Goal: Task Accomplishment & Management: Complete application form

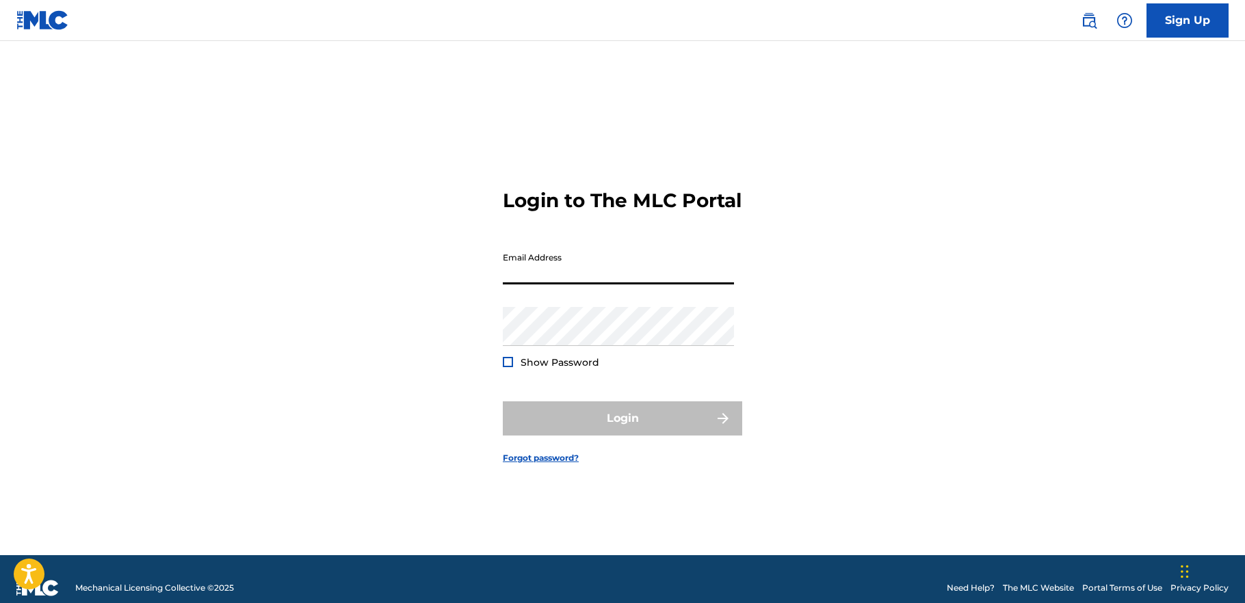
drag, startPoint x: 554, startPoint y: 283, endPoint x: 543, endPoint y: 270, distance: 17.0
click at [554, 282] on input "Email Address" at bounding box center [618, 265] width 231 height 39
type input "[PERSON_NAME][EMAIL_ADDRESS][DOMAIN_NAME]"
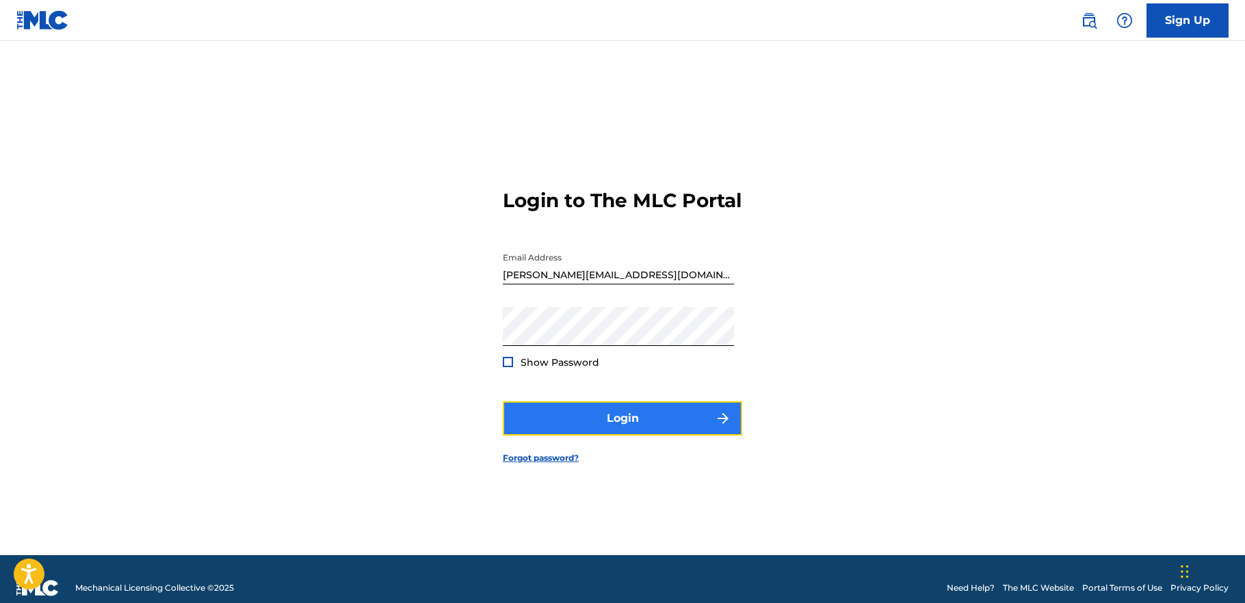
click at [640, 434] on button "Login" at bounding box center [622, 419] width 239 height 34
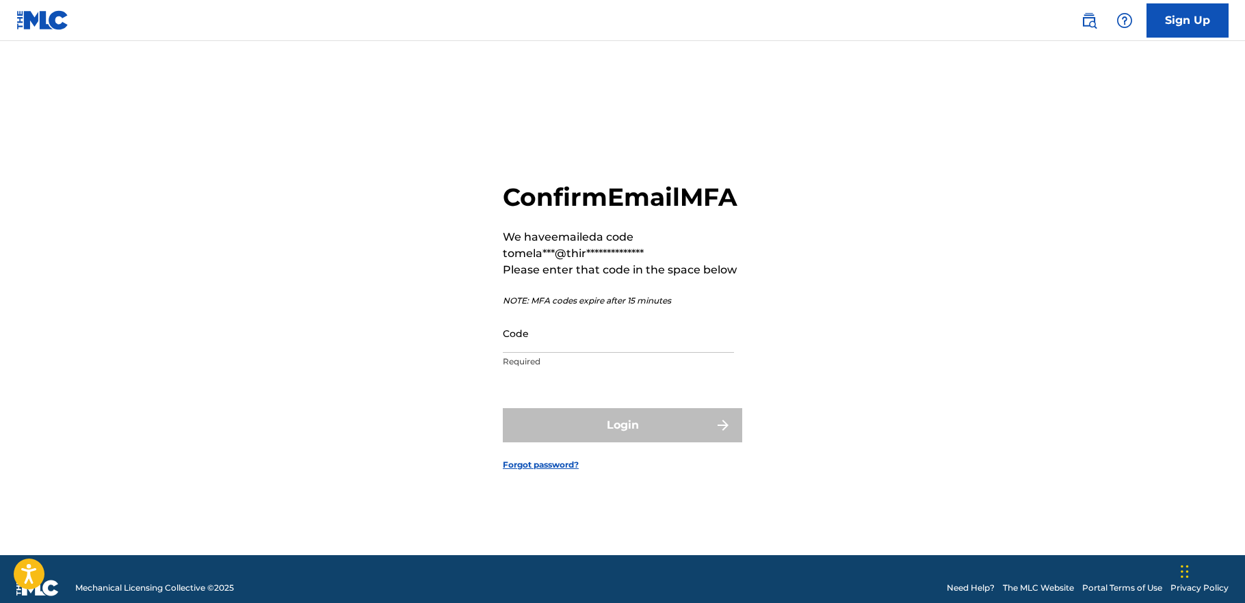
scroll to position [1, 0]
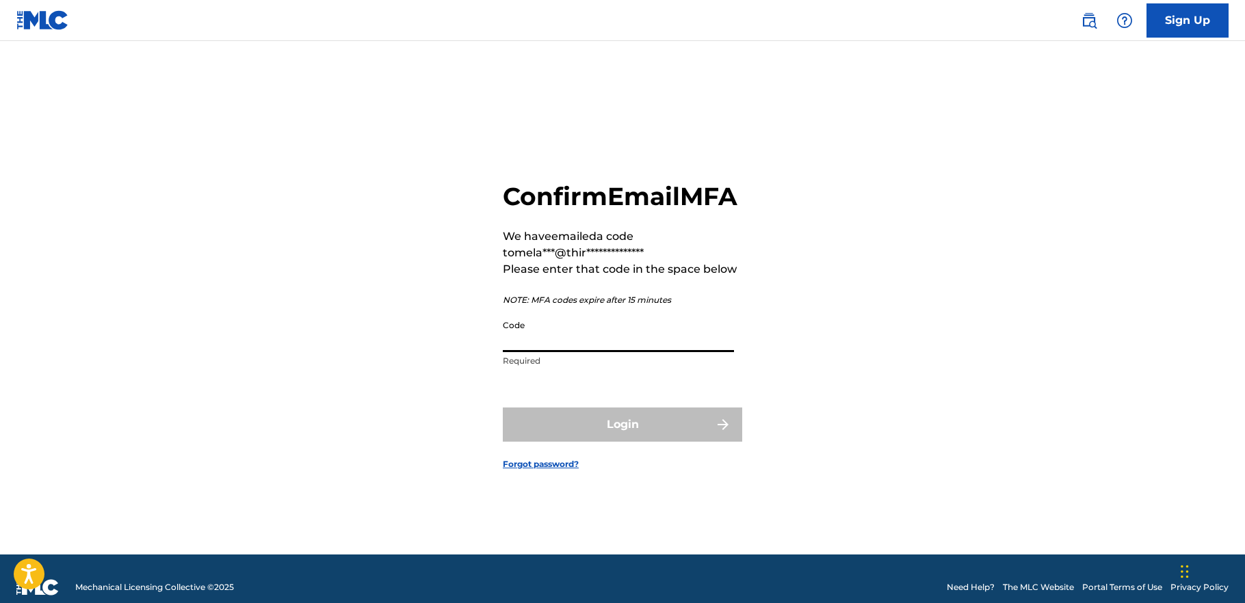
click at [619, 352] on input "Code" at bounding box center [618, 332] width 231 height 39
paste input "023365"
click at [628, 438] on div "Login" at bounding box center [622, 425] width 239 height 34
click at [504, 352] on input "023365" at bounding box center [618, 332] width 231 height 39
click at [507, 352] on input "023365" at bounding box center [618, 332] width 231 height 39
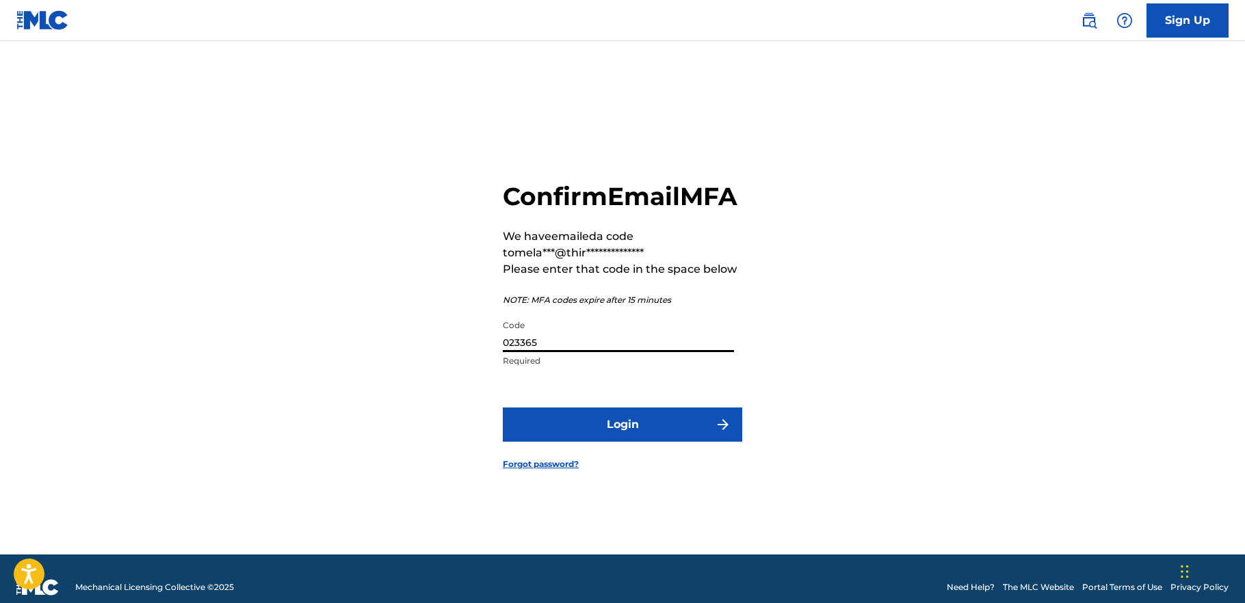
type input "023365"
click at [503, 408] on button "Login" at bounding box center [622, 425] width 239 height 34
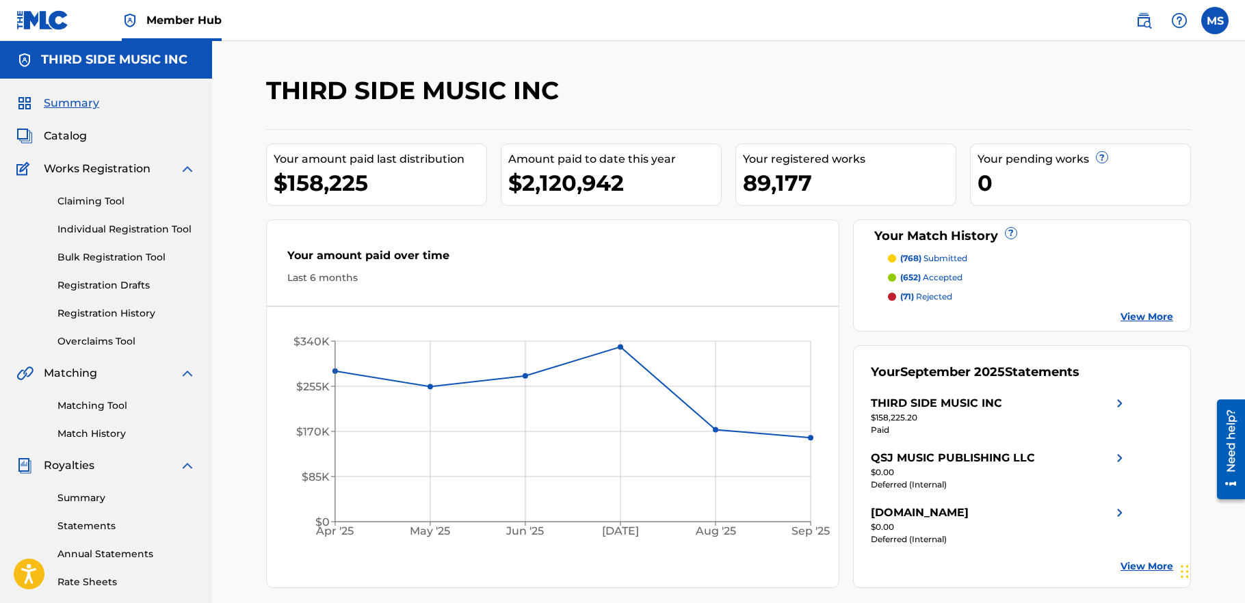
scroll to position [1, 0]
click at [109, 311] on link "Registration History" at bounding box center [126, 313] width 138 height 14
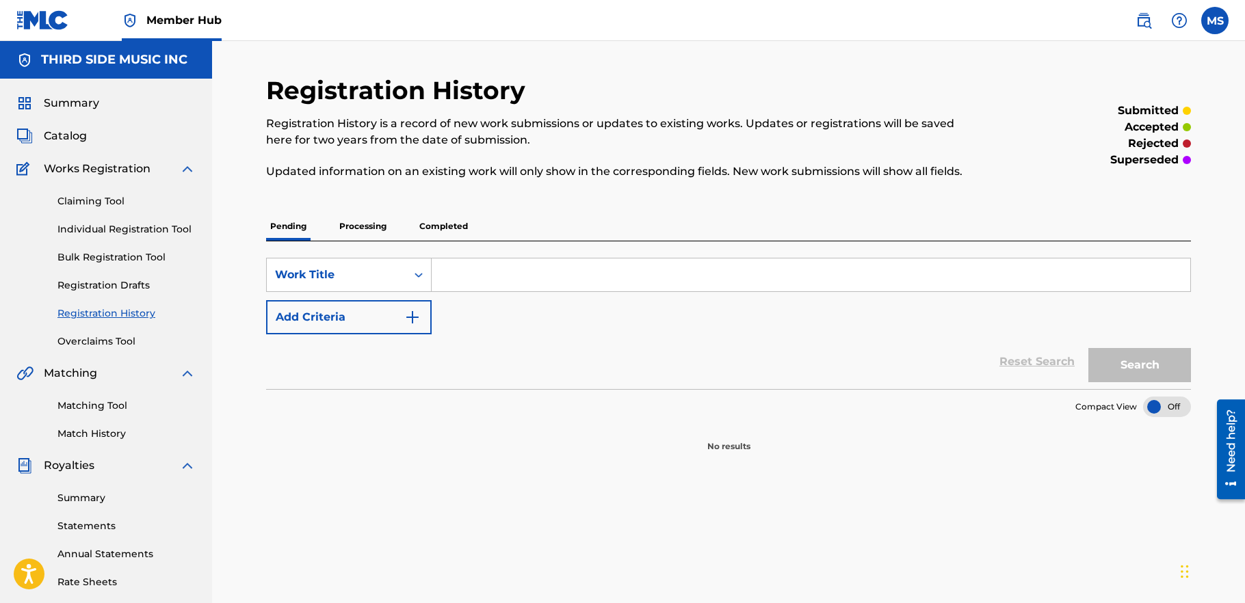
click at [463, 261] on input "Search Form" at bounding box center [811, 275] width 759 height 33
type input "a quick one before"
click at [1125, 361] on button "Search" at bounding box center [1140, 365] width 103 height 34
click at [363, 224] on p "Processing" at bounding box center [362, 226] width 55 height 29
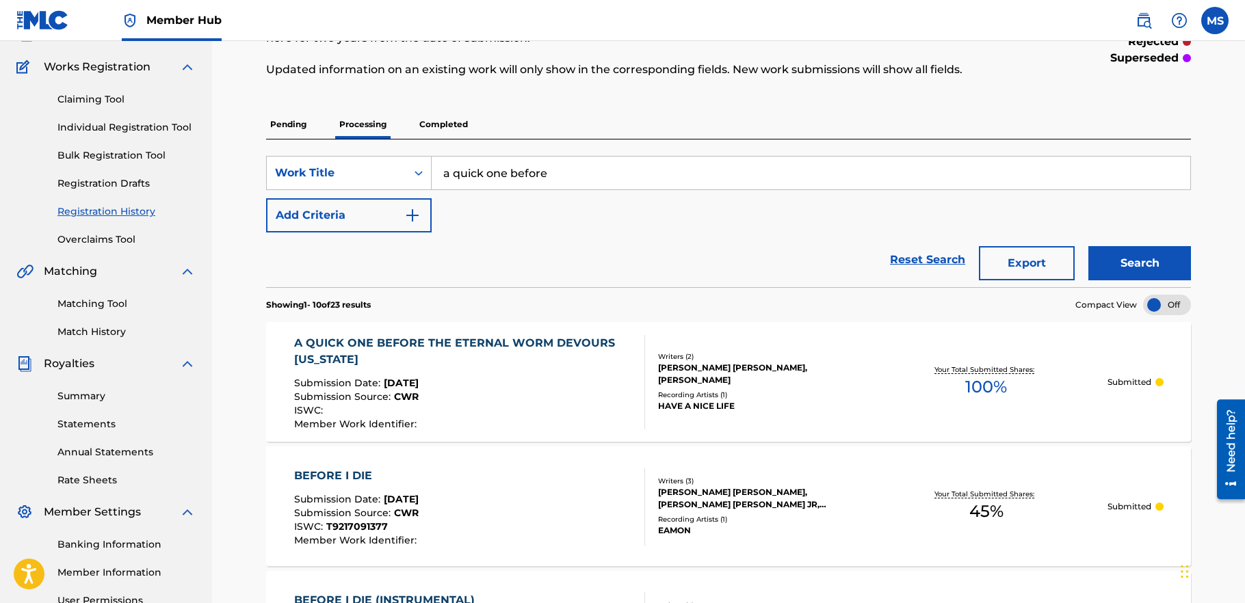
scroll to position [107, 0]
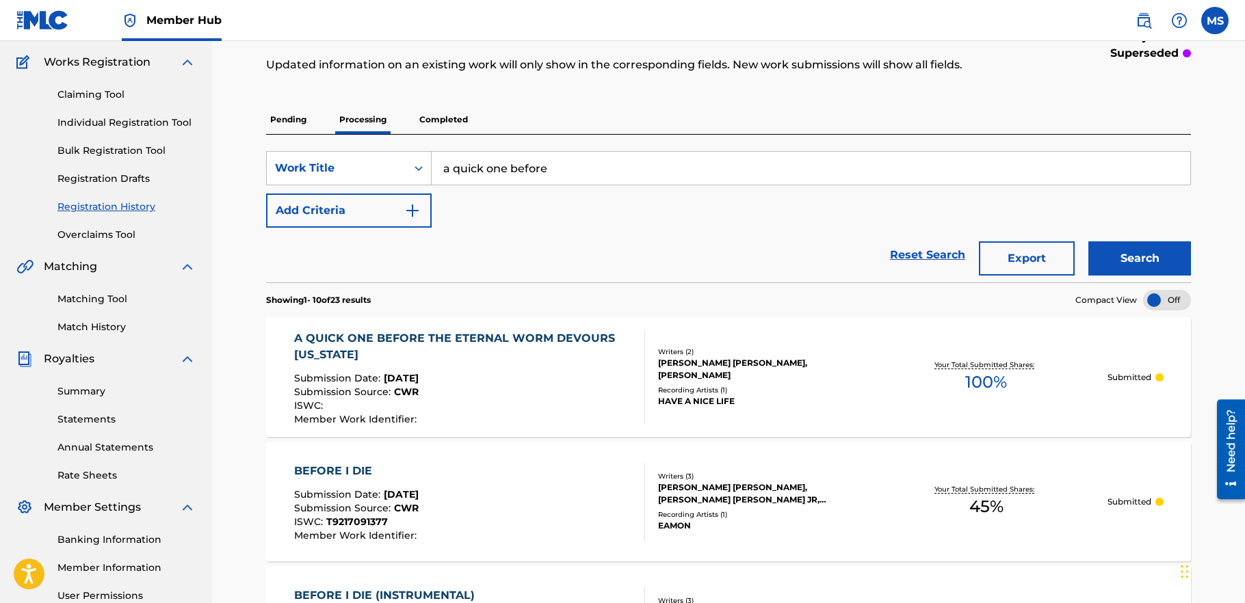
click at [439, 117] on p "Completed" at bounding box center [443, 119] width 57 height 29
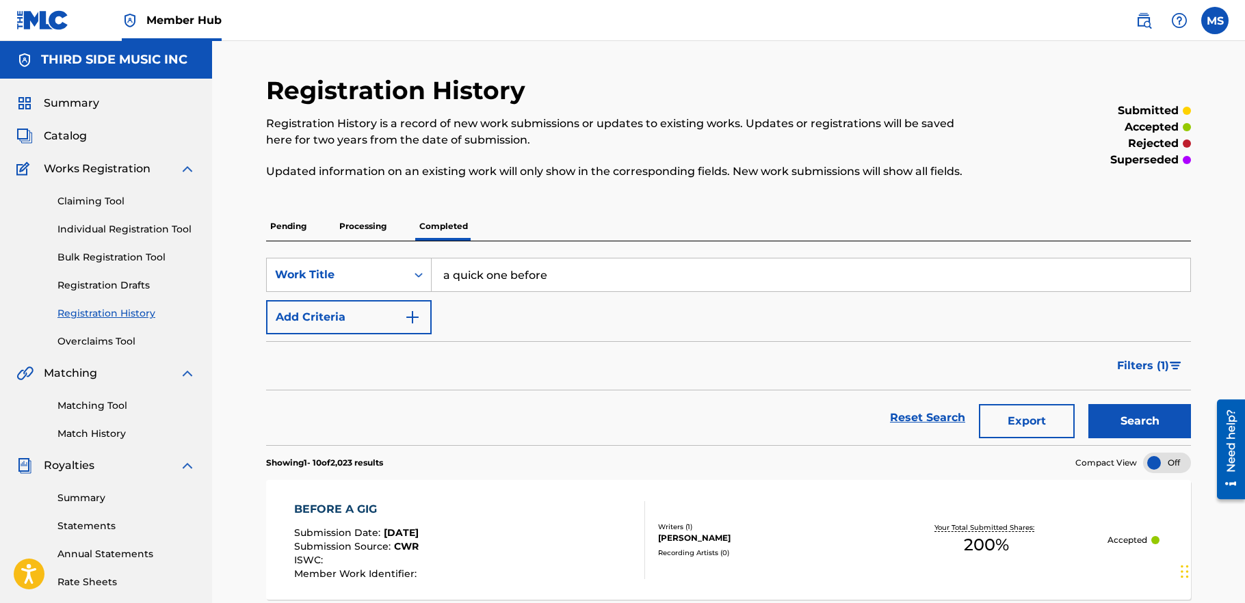
drag, startPoint x: 577, startPoint y: 270, endPoint x: 410, endPoint y: 253, distance: 167.7
click at [410, 253] on div "SearchWithCriteriaf003f0b4-22b7-4310-bc52-6fbba9252513 Work Title a quick one b…" at bounding box center [728, 344] width 925 height 204
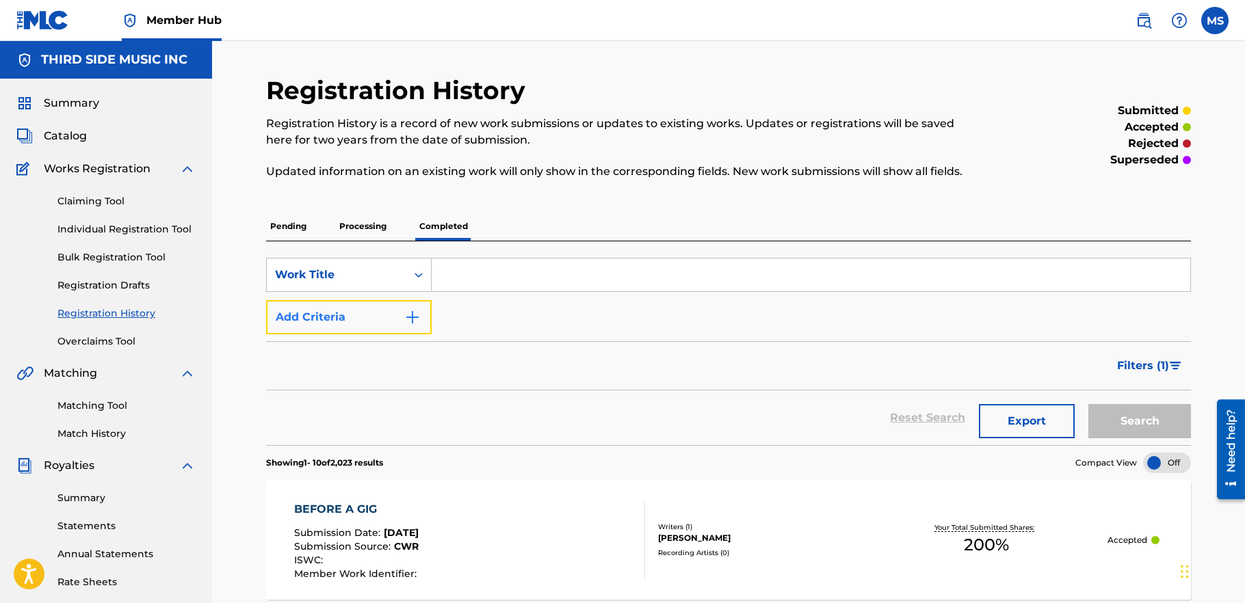
click at [413, 318] on img "Search Form" at bounding box center [412, 317] width 16 height 16
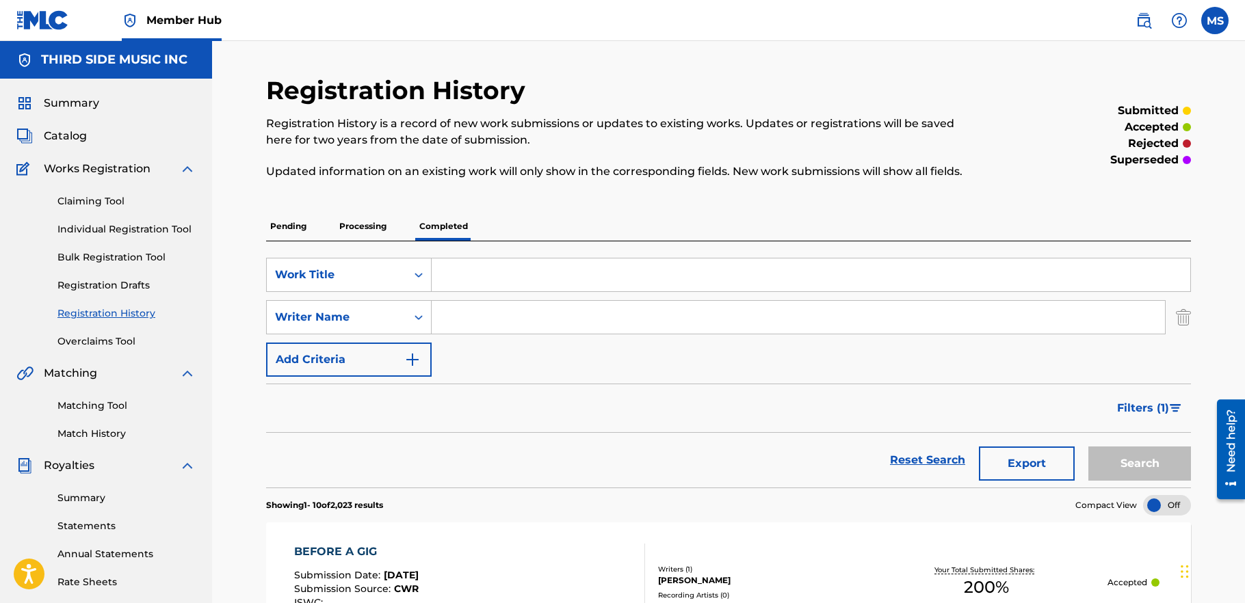
click at [456, 317] on input "Search Form" at bounding box center [798, 317] width 733 height 33
type input "[PERSON_NAME]"
click at [495, 278] on input "Search Form" at bounding box center [811, 275] width 759 height 33
click at [572, 239] on div "Pending Processing Completed" at bounding box center [728, 226] width 925 height 29
click at [1149, 457] on button "Search" at bounding box center [1140, 464] width 103 height 34
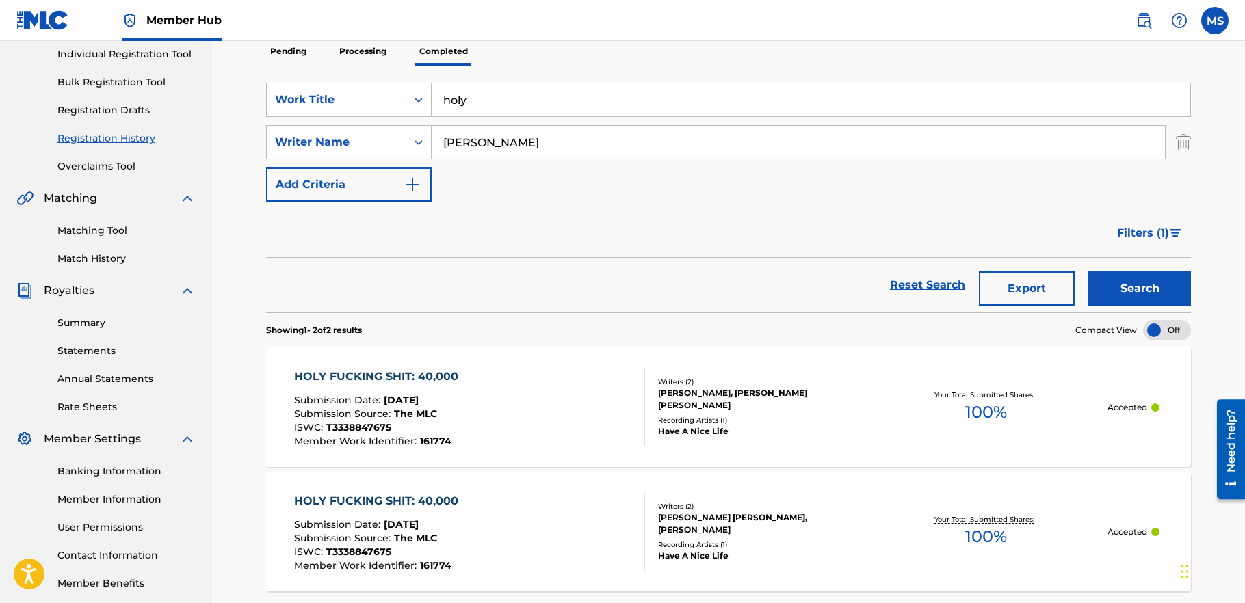
scroll to position [173, 0]
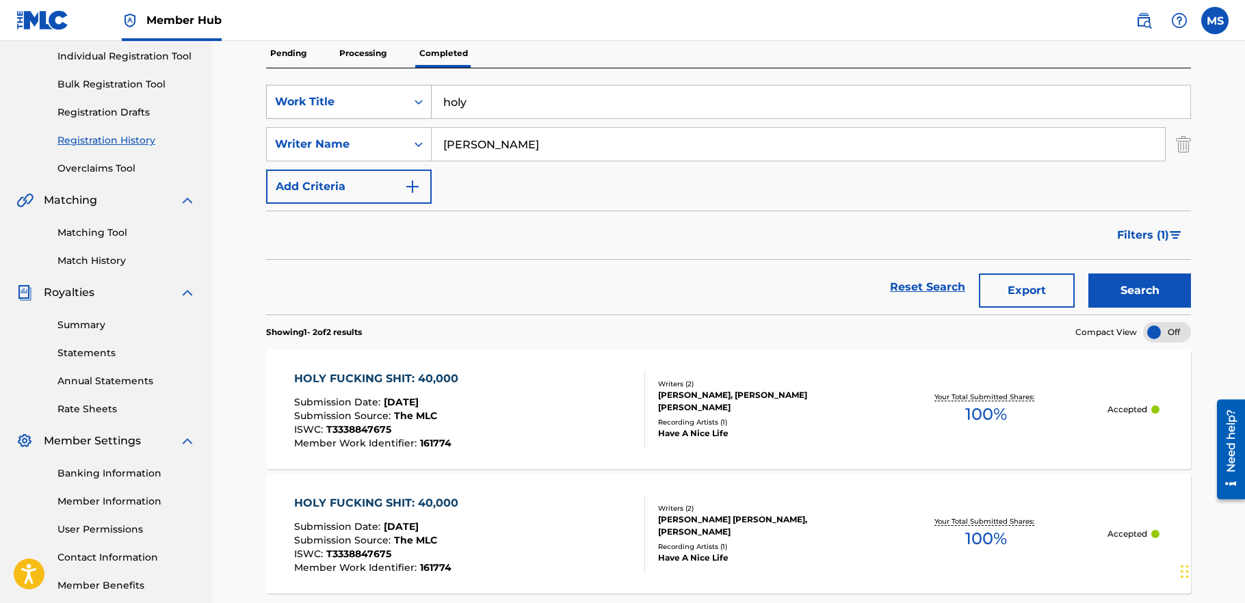
drag, startPoint x: 486, startPoint y: 103, endPoint x: 408, endPoint y: 92, distance: 78.8
click at [400, 91] on div "SearchWithCriteriaf003f0b4-22b7-4310-bc52-6fbba9252513 Work Title holy" at bounding box center [728, 102] width 925 height 34
paste input "Earthmover"
type input "Earthmover"
click at [1137, 289] on button "Search" at bounding box center [1140, 291] width 103 height 34
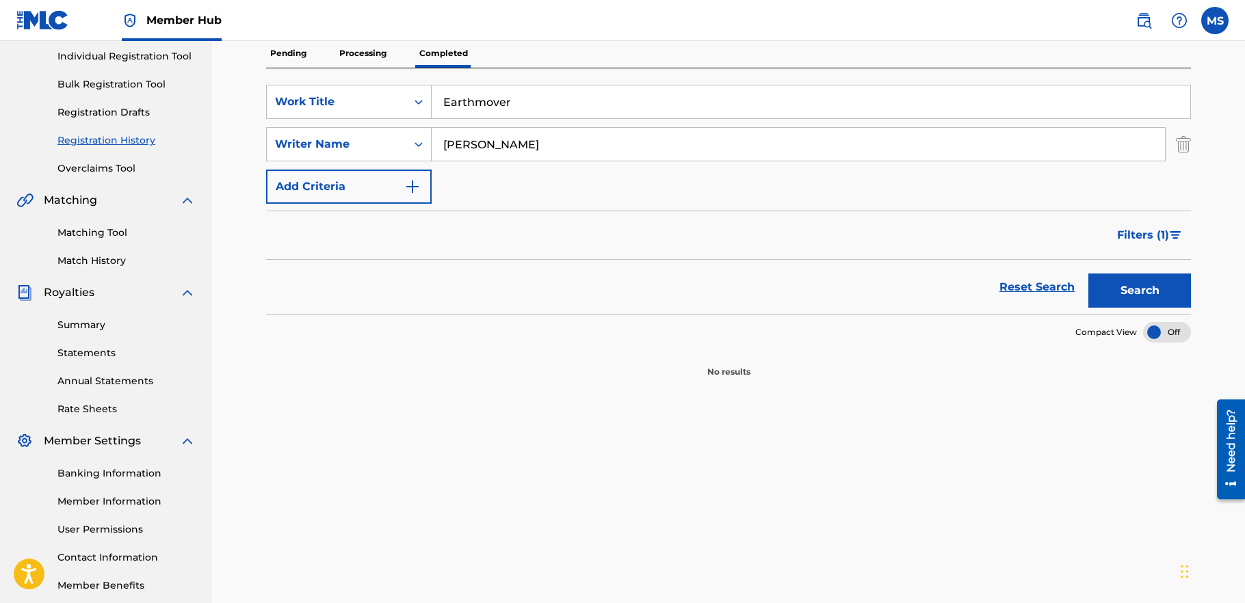
drag, startPoint x: 547, startPoint y: 97, endPoint x: 441, endPoint y: 90, distance: 105.6
click at [441, 90] on input "Earthmover" at bounding box center [811, 102] width 759 height 33
click at [518, 148] on input "[PERSON_NAME]" at bounding box center [798, 144] width 733 height 33
click at [1133, 282] on div "Search" at bounding box center [1136, 287] width 109 height 55
click at [1134, 284] on div "Search" at bounding box center [1136, 287] width 109 height 55
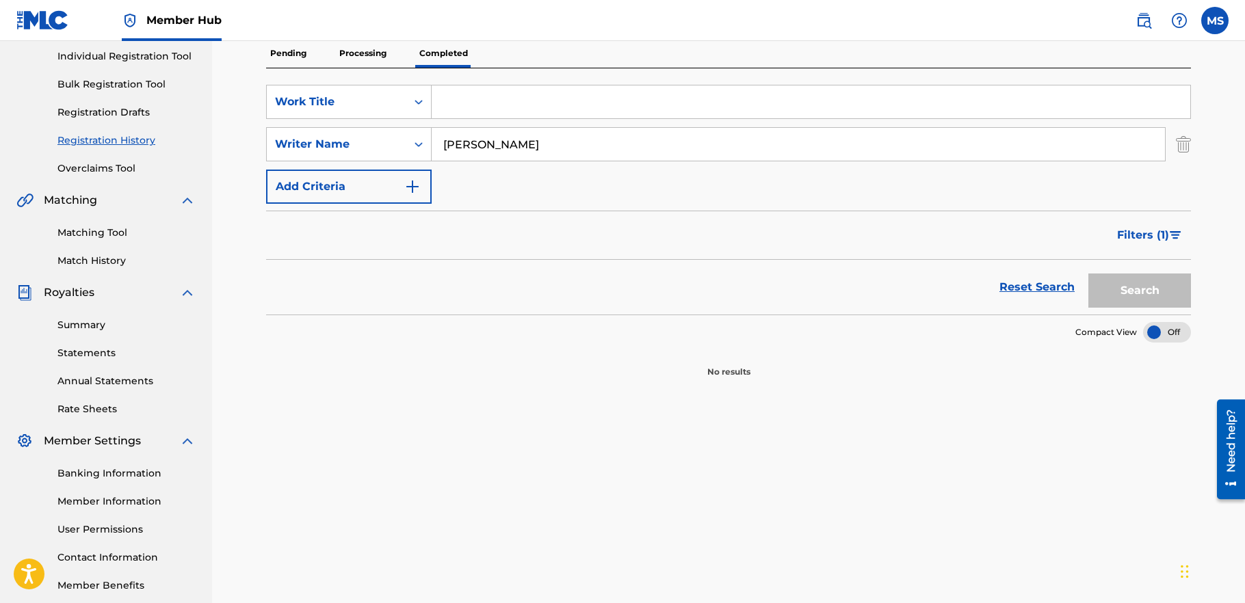
drag, startPoint x: 1135, startPoint y: 286, endPoint x: 1091, endPoint y: 281, distance: 44.7
click at [1132, 285] on div "Search" at bounding box center [1136, 287] width 109 height 55
click at [463, 107] on input "Search Form" at bounding box center [811, 102] width 759 height 33
click at [361, 52] on p "Processing" at bounding box center [362, 53] width 55 height 29
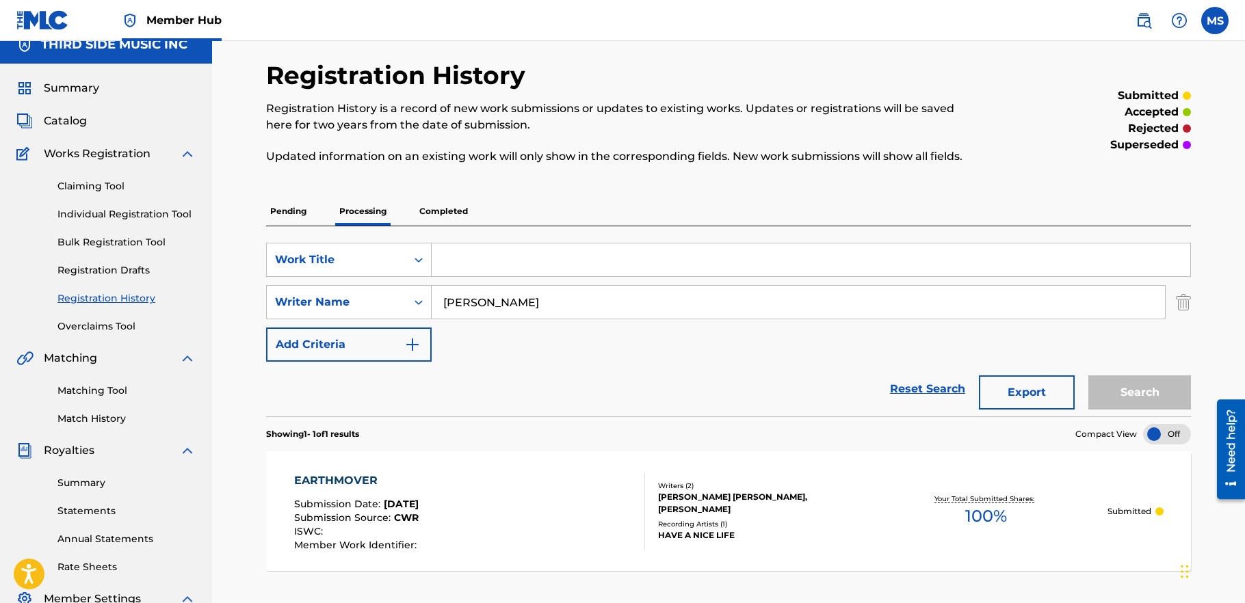
scroll to position [20, 0]
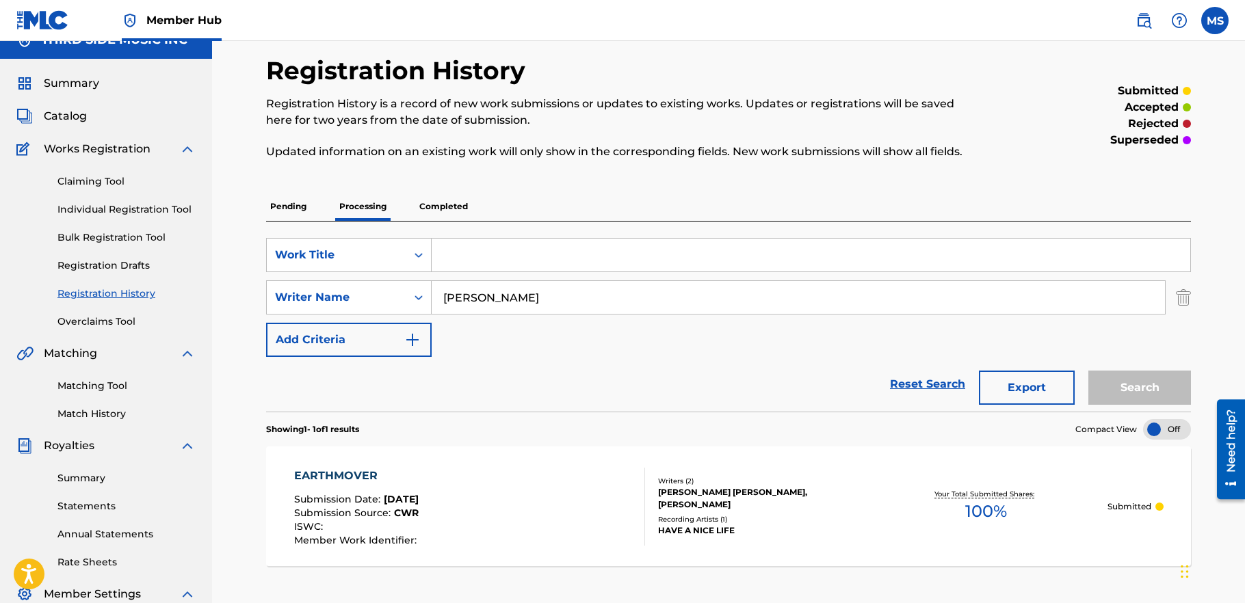
drag, startPoint x: 510, startPoint y: 294, endPoint x: 432, endPoint y: 285, distance: 79.1
click at [432, 286] on input "[PERSON_NAME]" at bounding box center [798, 297] width 733 height 33
click at [294, 202] on p "Pending" at bounding box center [288, 206] width 44 height 29
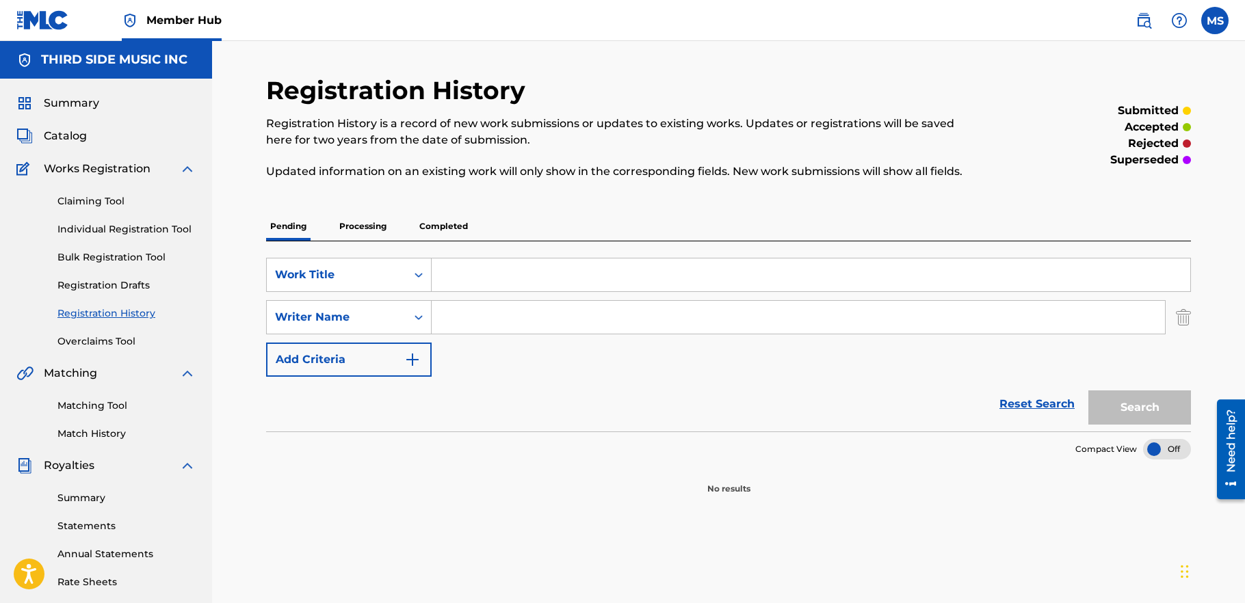
click at [382, 224] on p "Processing" at bounding box center [362, 226] width 55 height 29
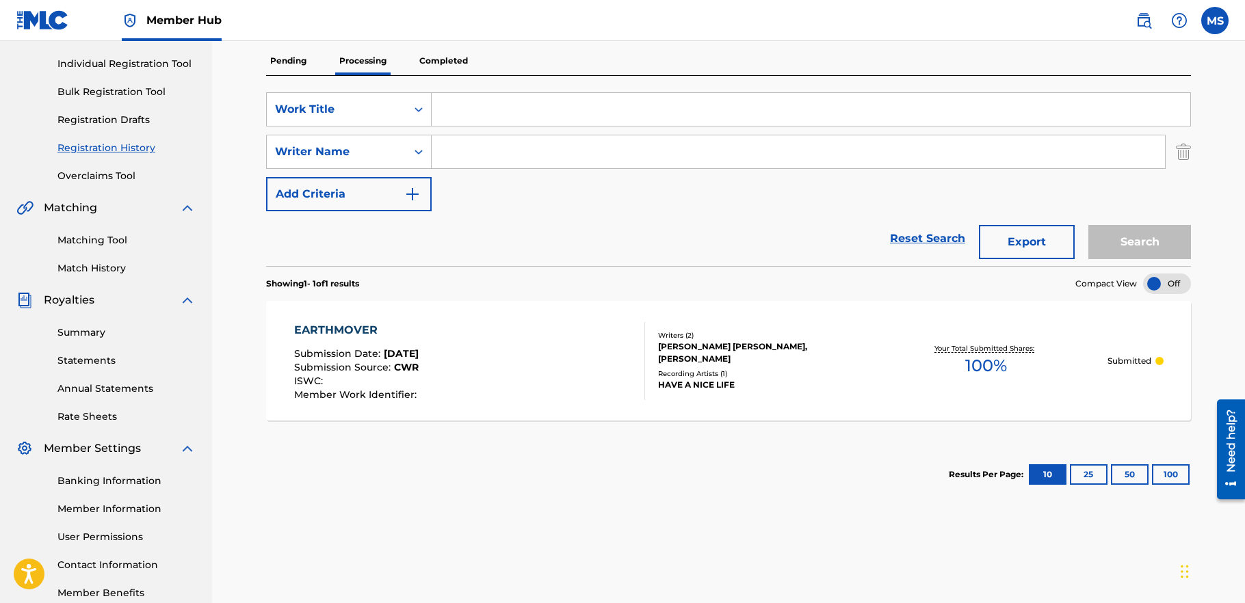
scroll to position [186, 0]
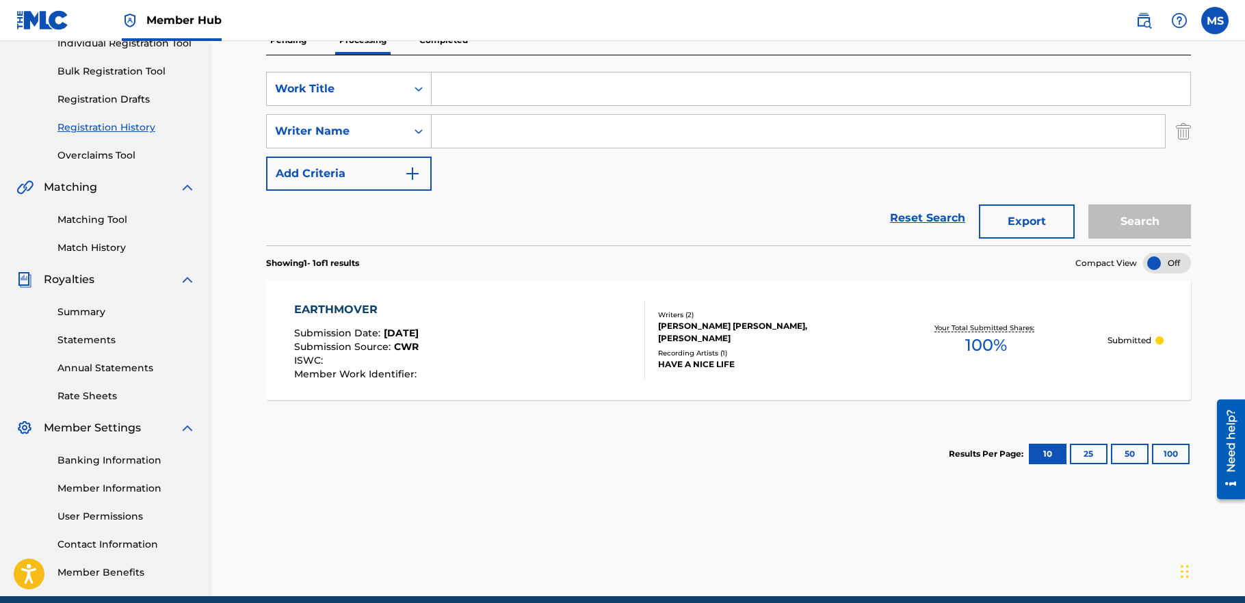
click at [1137, 346] on p "Submitted" at bounding box center [1130, 341] width 44 height 12
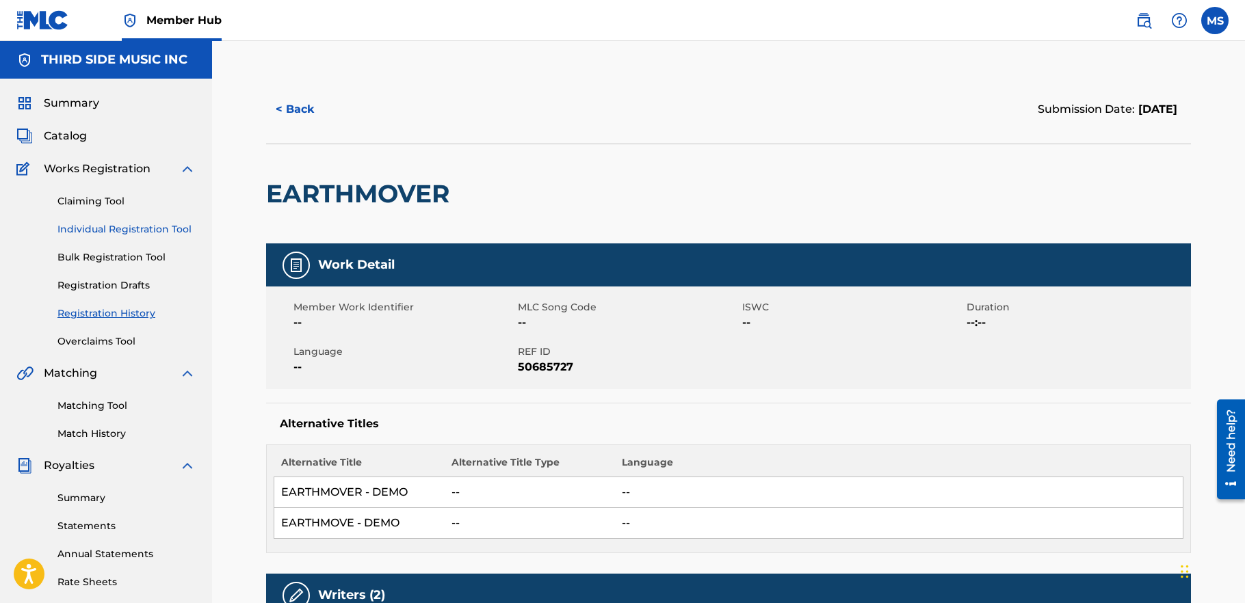
click at [96, 225] on link "Individual Registration Tool" at bounding box center [126, 229] width 138 height 14
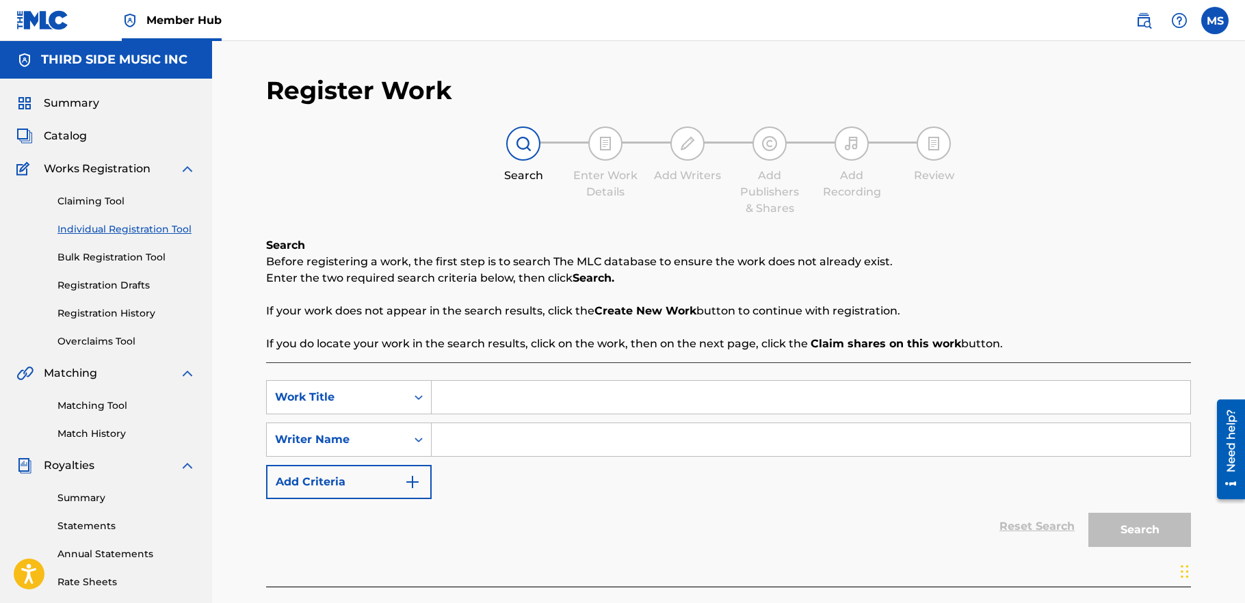
click at [454, 395] on input "Search Form" at bounding box center [811, 397] width 759 height 33
paste input "Umbala ([PERSON_NAME] M'Bala Edit)"
type input "Umbala ([PERSON_NAME] M'Bala Edit)"
click at [670, 435] on input "Search Form" at bounding box center [811, 440] width 759 height 33
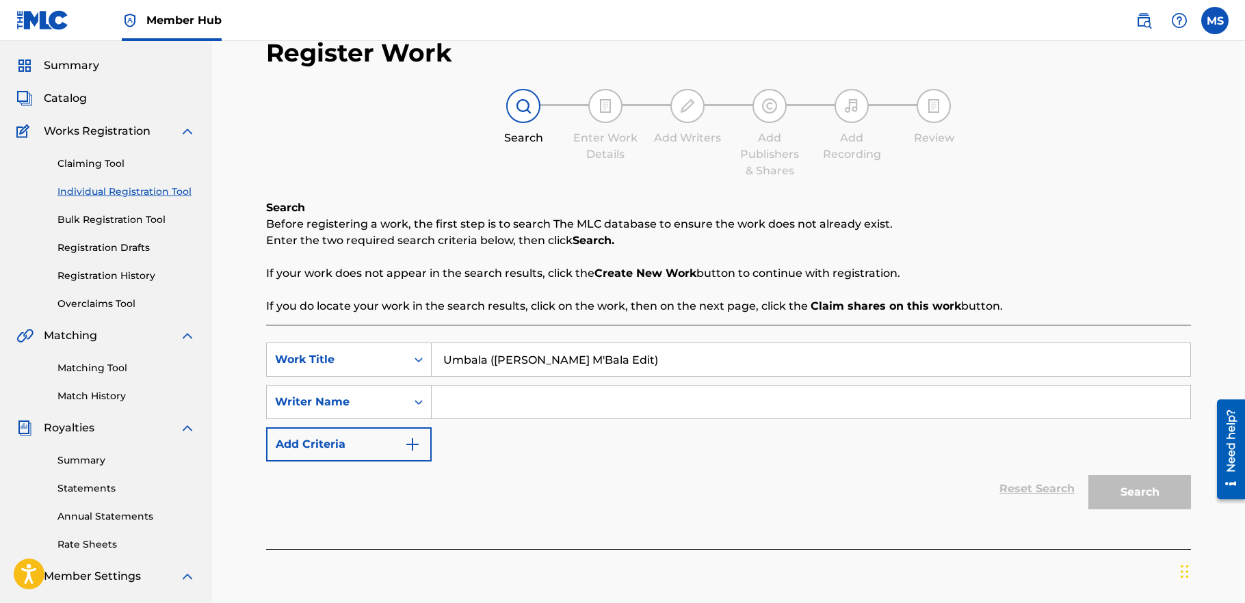
scroll to position [36, 0]
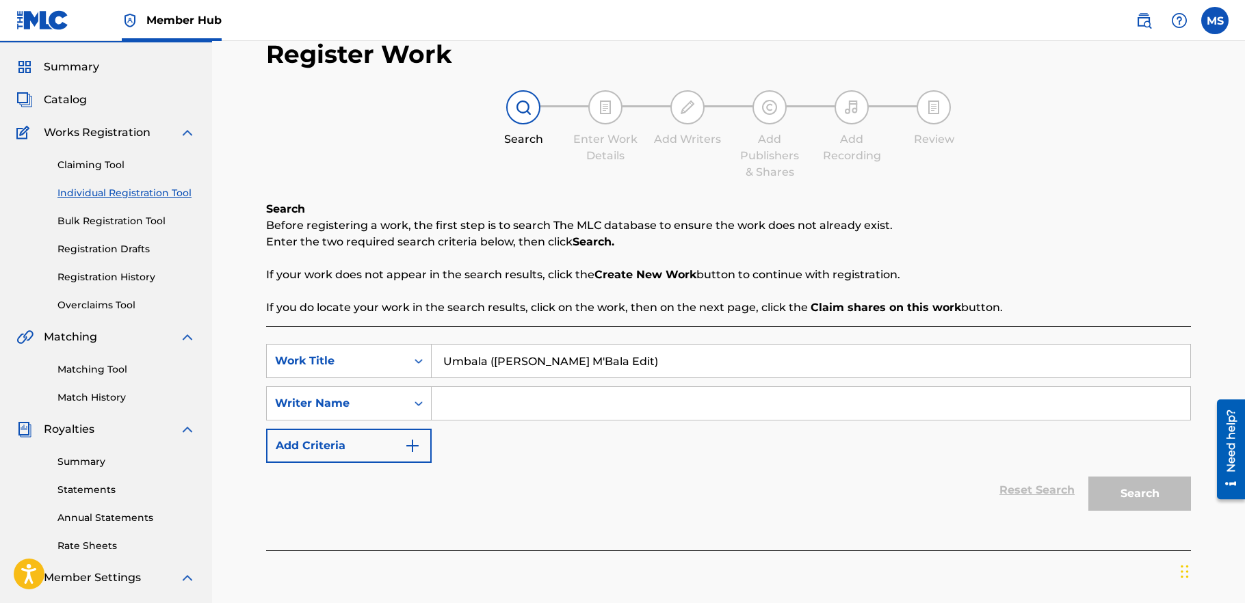
click at [482, 408] on input "Search Form" at bounding box center [811, 403] width 759 height 33
type input "imo"
click at [1115, 486] on button "Search" at bounding box center [1140, 494] width 103 height 34
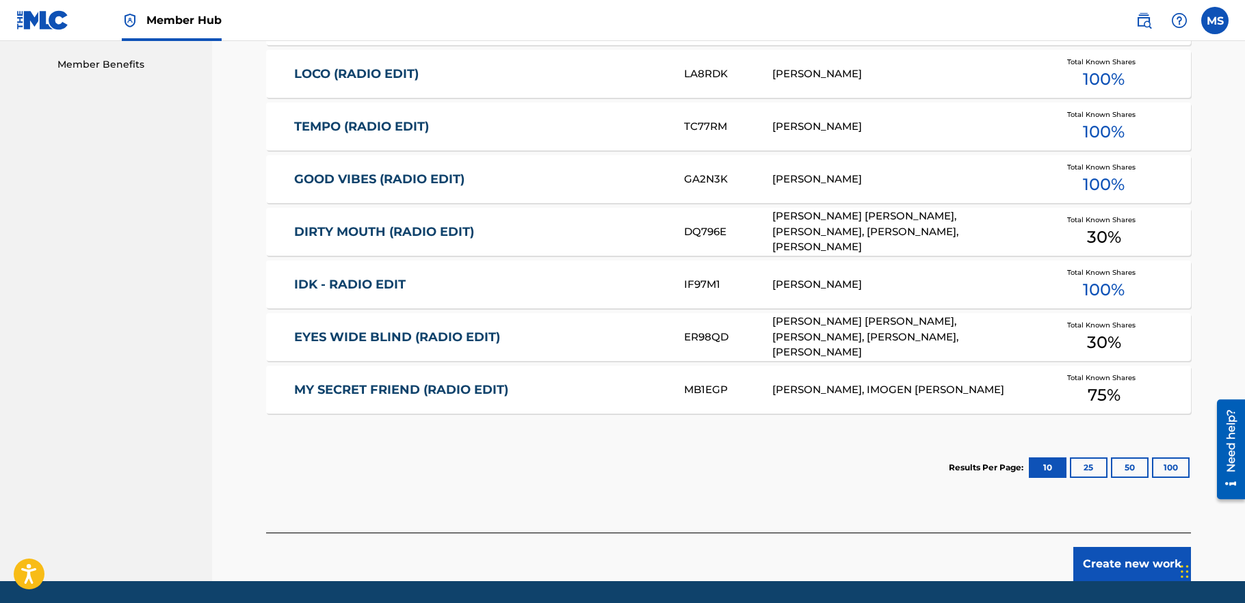
scroll to position [738, 0]
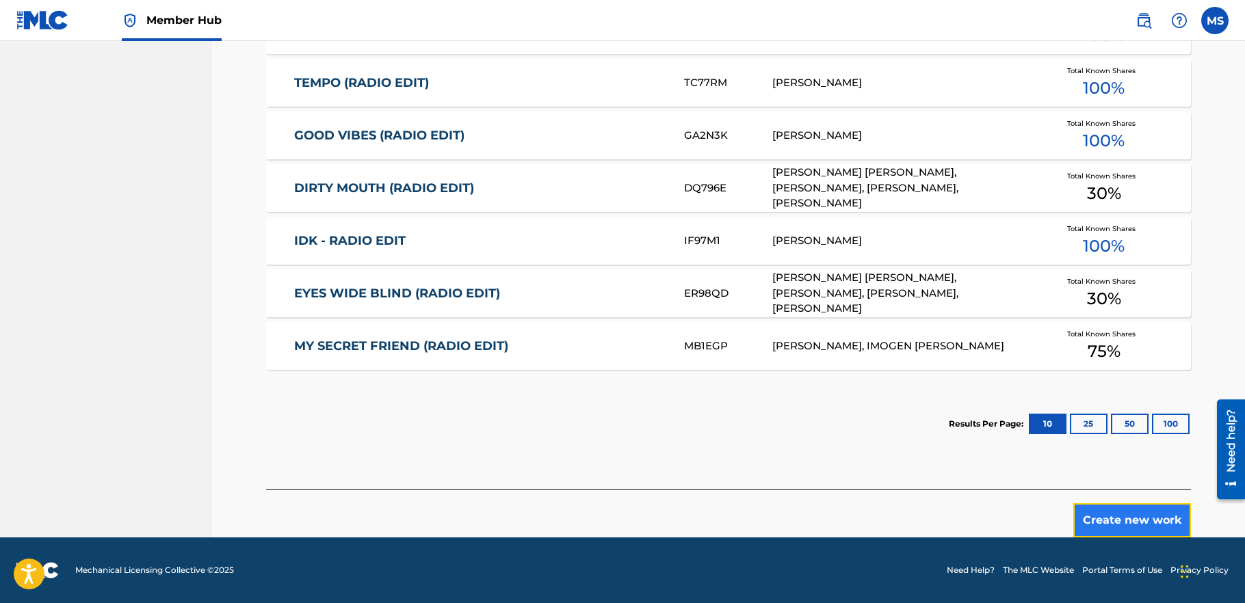
click at [1122, 521] on button "Create new work" at bounding box center [1132, 521] width 118 height 34
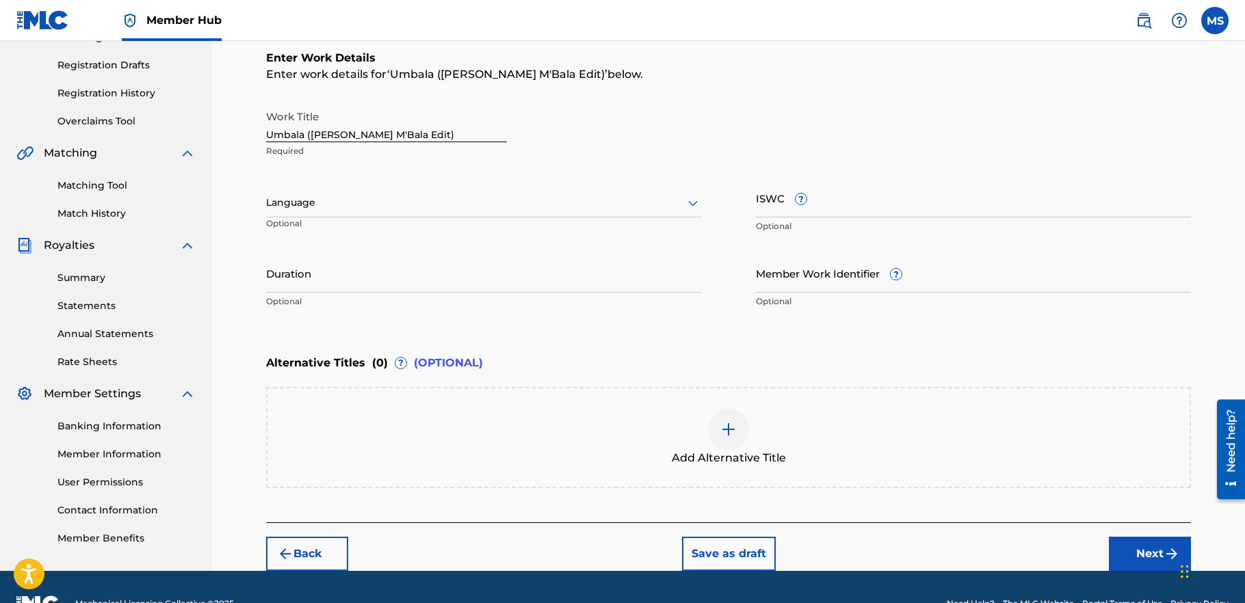
scroll to position [242, 0]
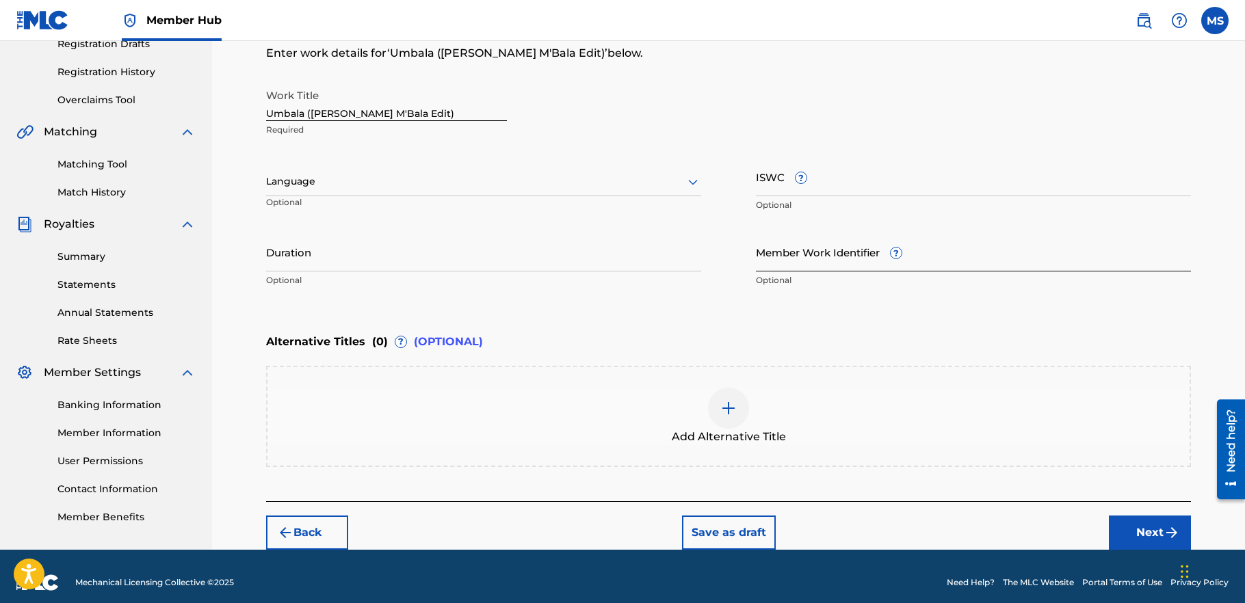
click at [785, 264] on input "Member Work Identifier ?" at bounding box center [973, 252] width 435 height 39
type input "163691"
click at [751, 337] on div "Alternative Titles ( 0 ) ? (OPTIONAL)" at bounding box center [728, 342] width 925 height 30
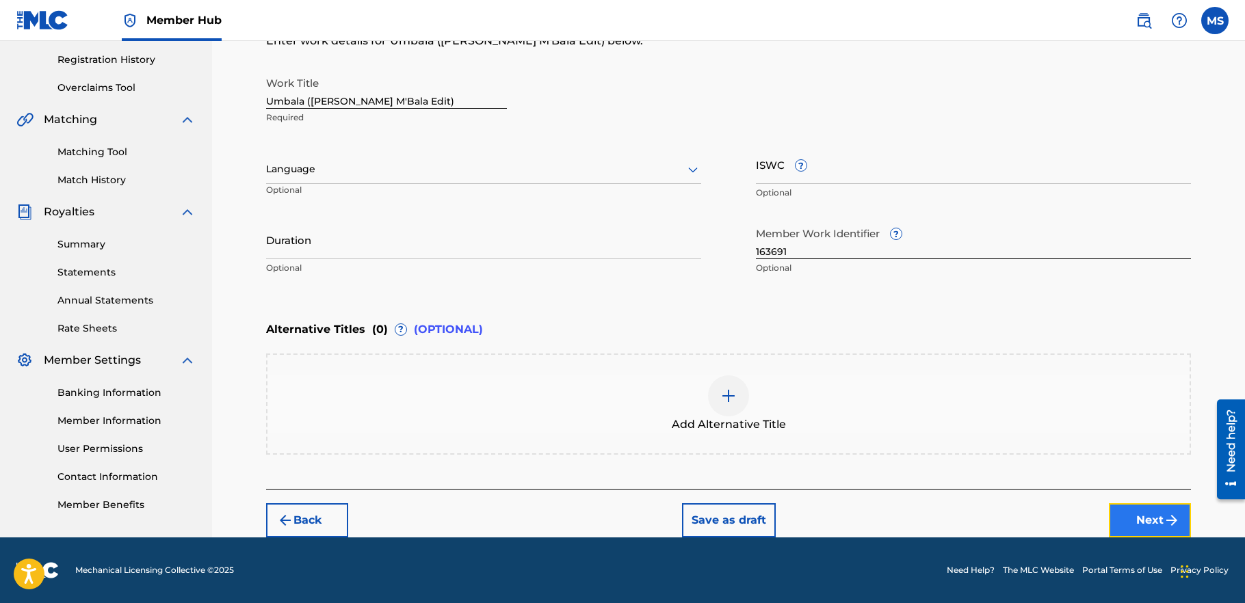
click at [1151, 518] on button "Next" at bounding box center [1150, 521] width 82 height 34
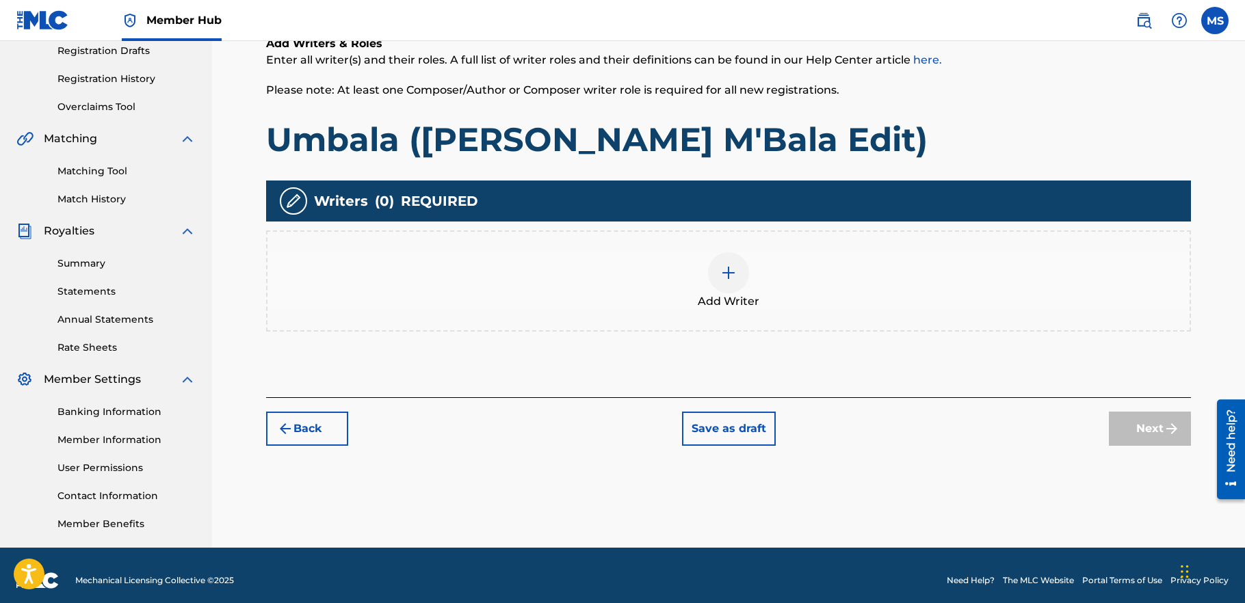
scroll to position [245, 0]
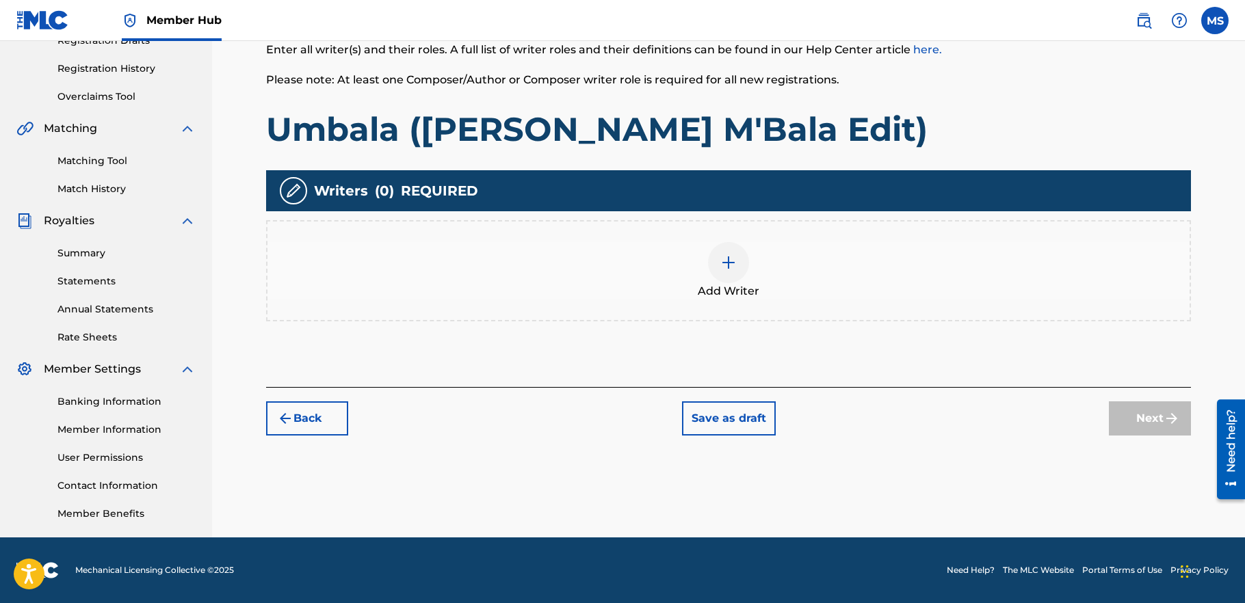
click at [728, 262] on img at bounding box center [728, 263] width 16 height 16
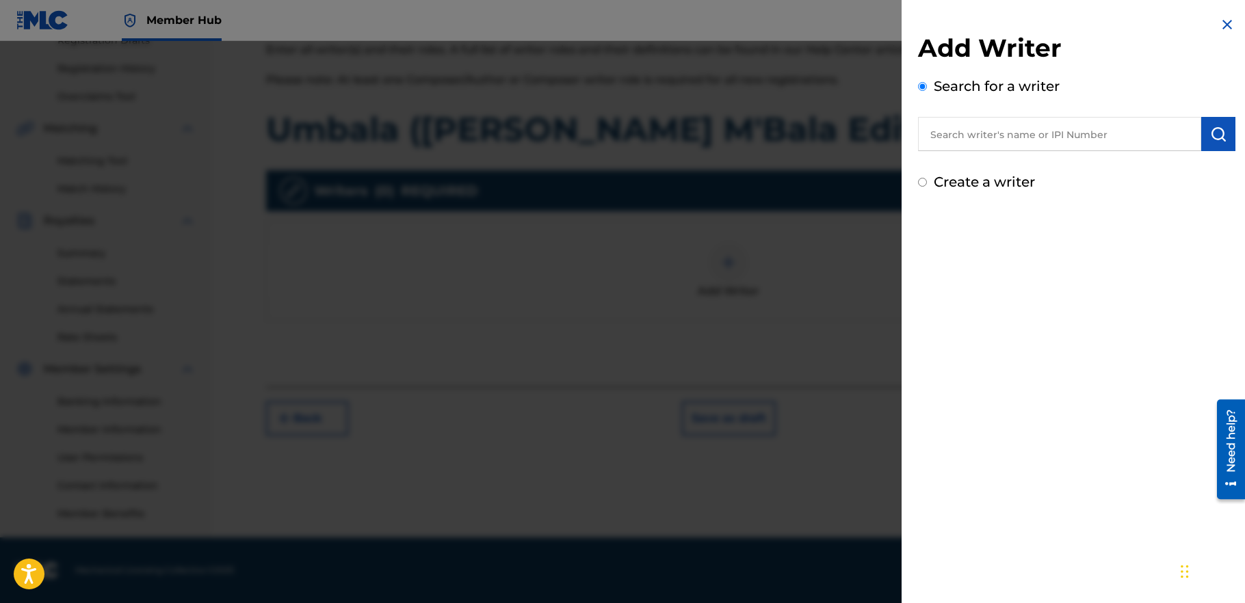
click at [1028, 138] on input "text" at bounding box center [1059, 134] width 283 height 34
paste input "00086297337"
type input "00086297337"
click at [1214, 141] on img "submit" at bounding box center [1218, 134] width 16 height 16
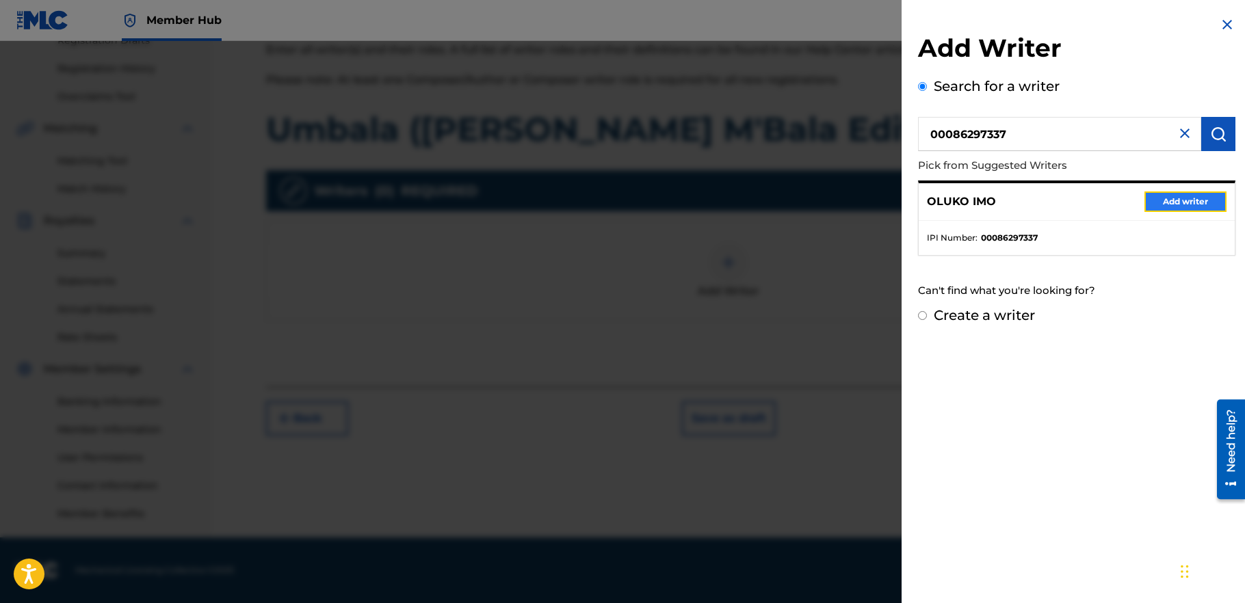
click at [1173, 199] on button "Add writer" at bounding box center [1186, 202] width 82 height 21
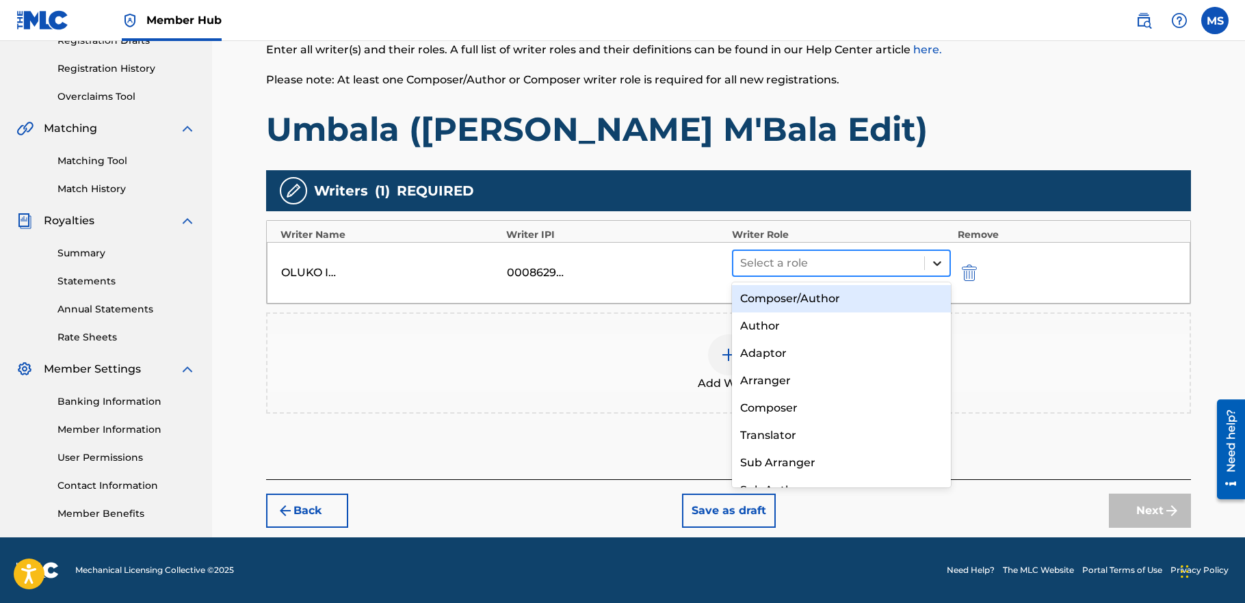
click at [939, 261] on icon at bounding box center [937, 263] width 8 height 5
click at [847, 293] on div "Composer/Author" at bounding box center [841, 298] width 219 height 27
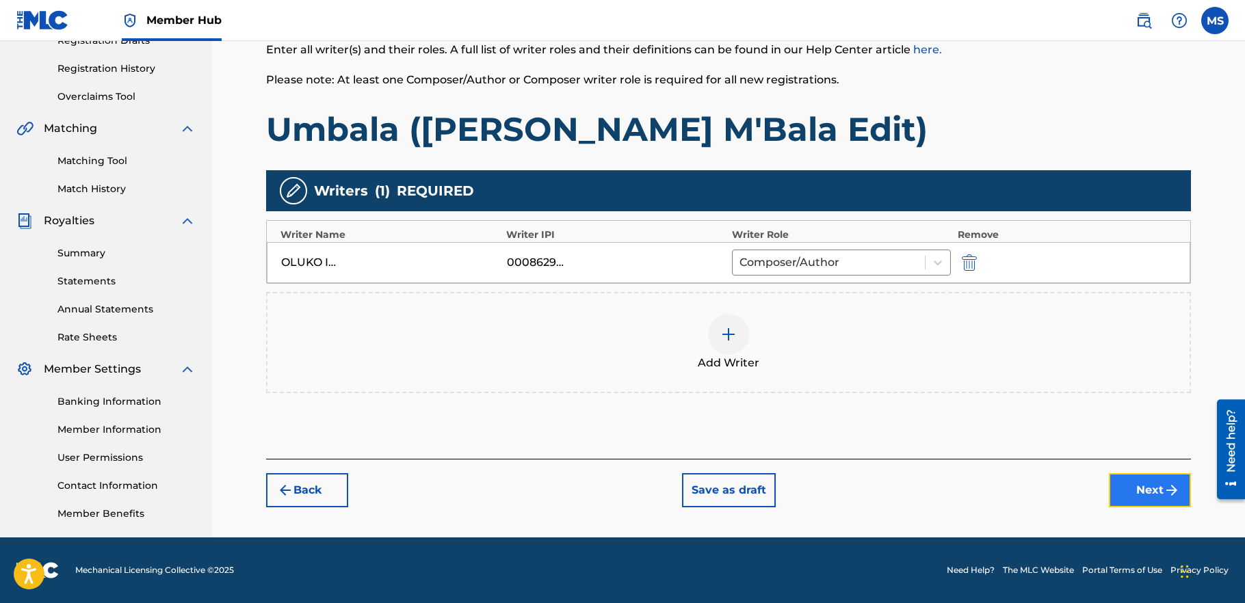
click at [1146, 492] on button "Next" at bounding box center [1150, 490] width 82 height 34
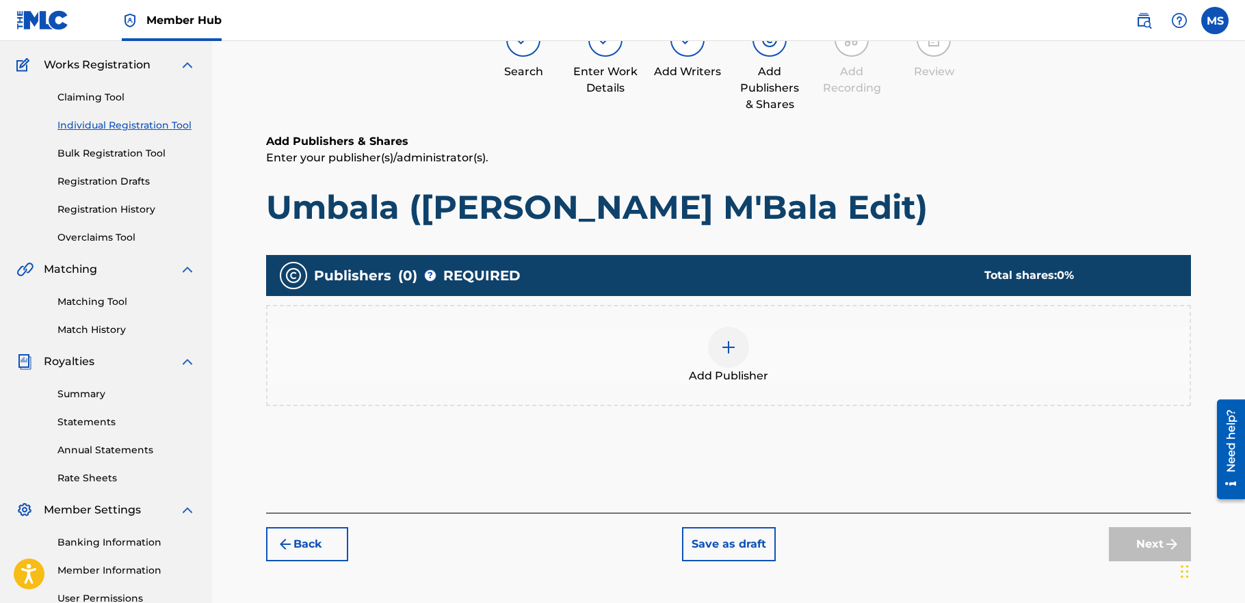
scroll to position [111, 0]
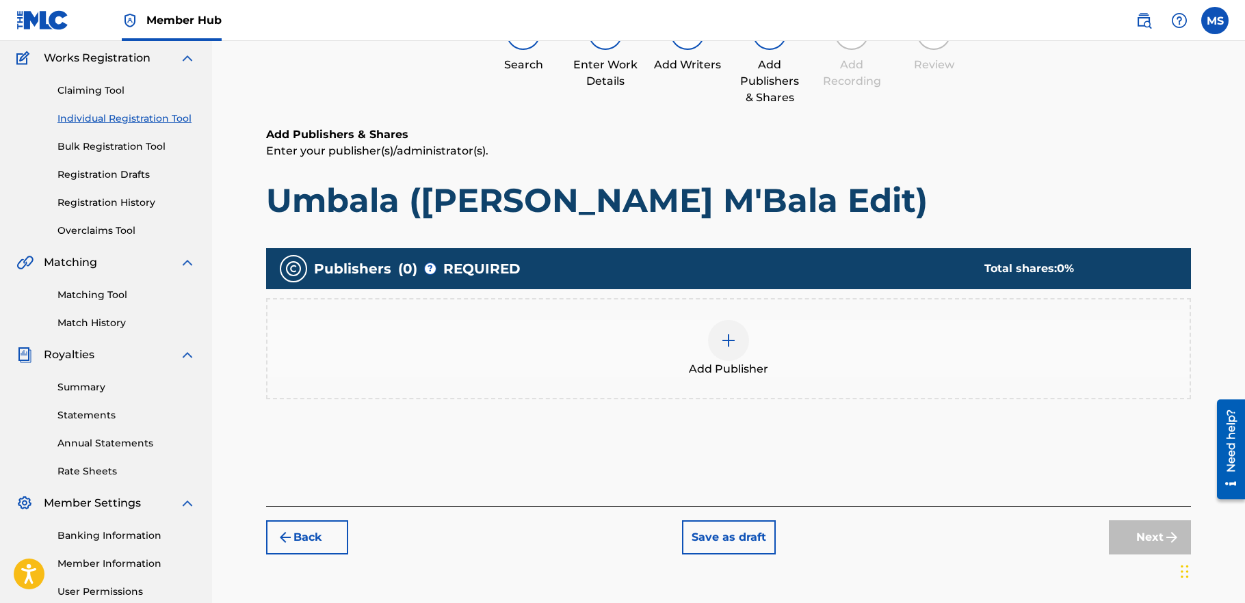
click at [727, 339] on img at bounding box center [728, 341] width 16 height 16
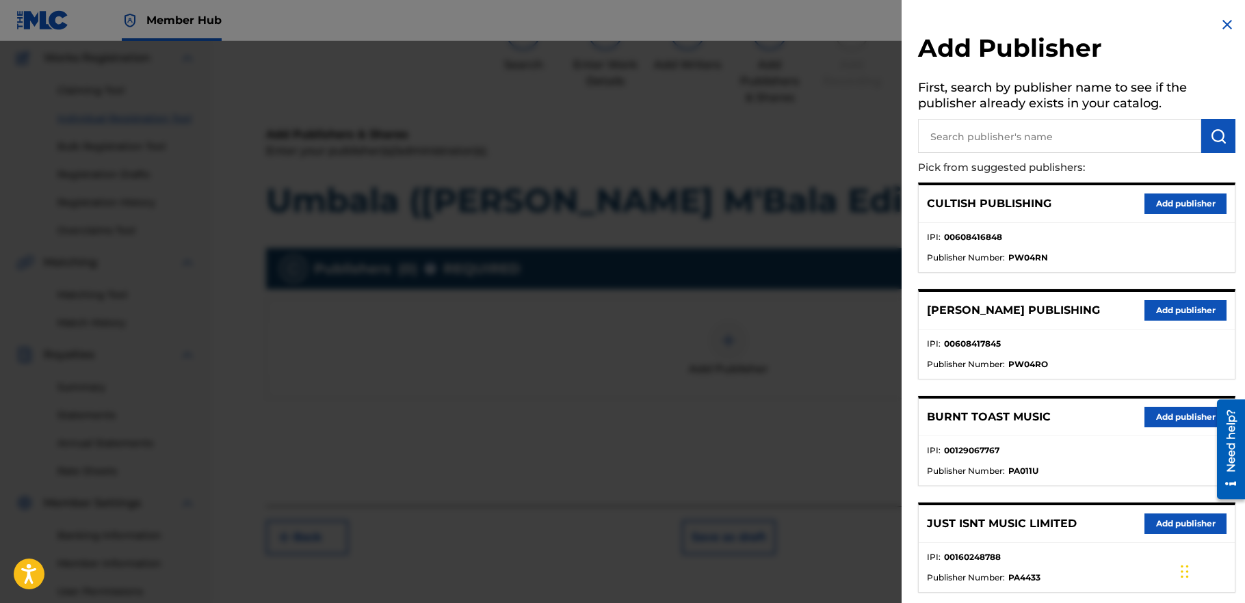
drag, startPoint x: 1011, startPoint y: 133, endPoint x: 1021, endPoint y: 131, distance: 10.5
click at [1011, 132] on input "text" at bounding box center [1059, 136] width 283 height 34
type input "soundway"
click at [1217, 134] on img "submit" at bounding box center [1218, 136] width 16 height 16
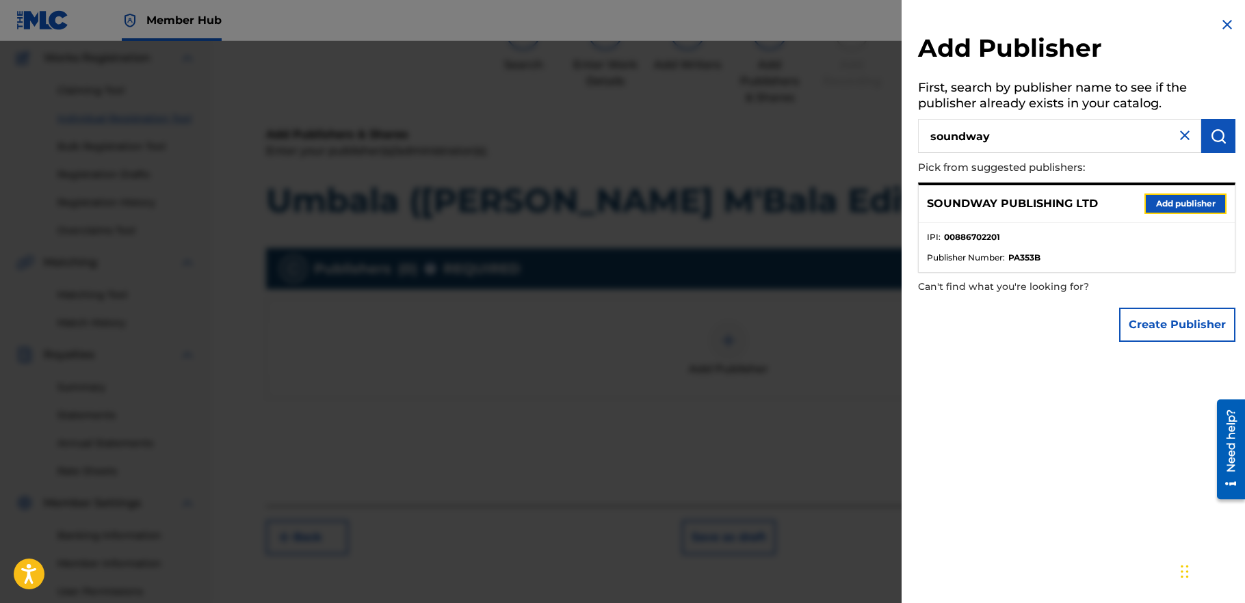
click at [1180, 203] on button "Add publisher" at bounding box center [1186, 204] width 82 height 21
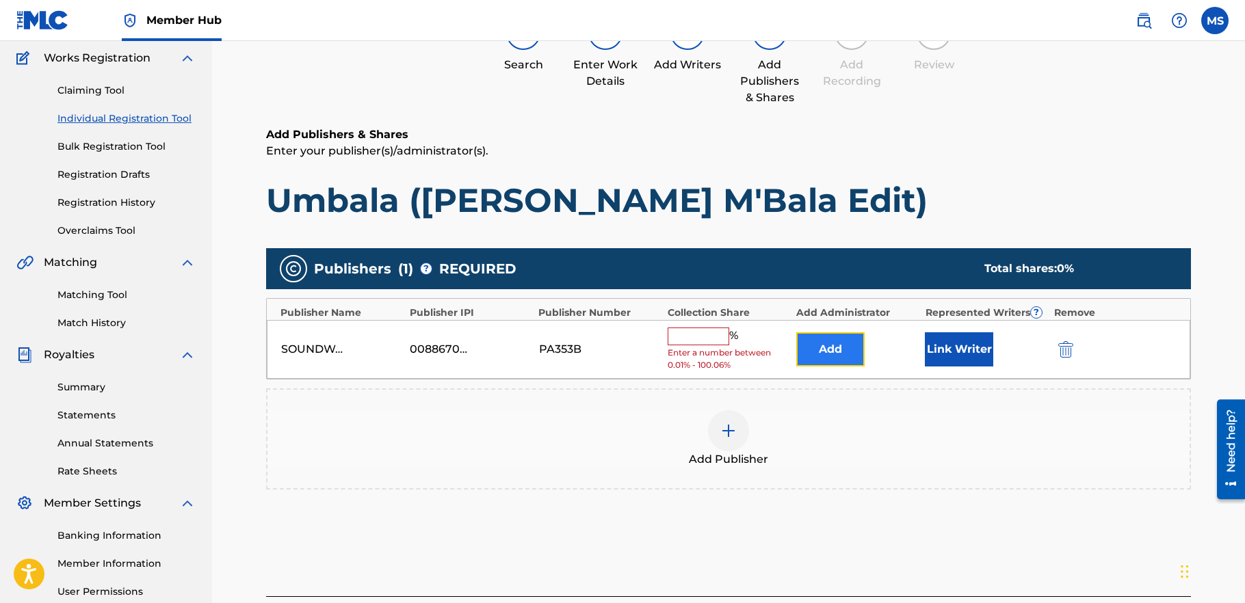
click at [831, 347] on button "Add" at bounding box center [830, 350] width 68 height 34
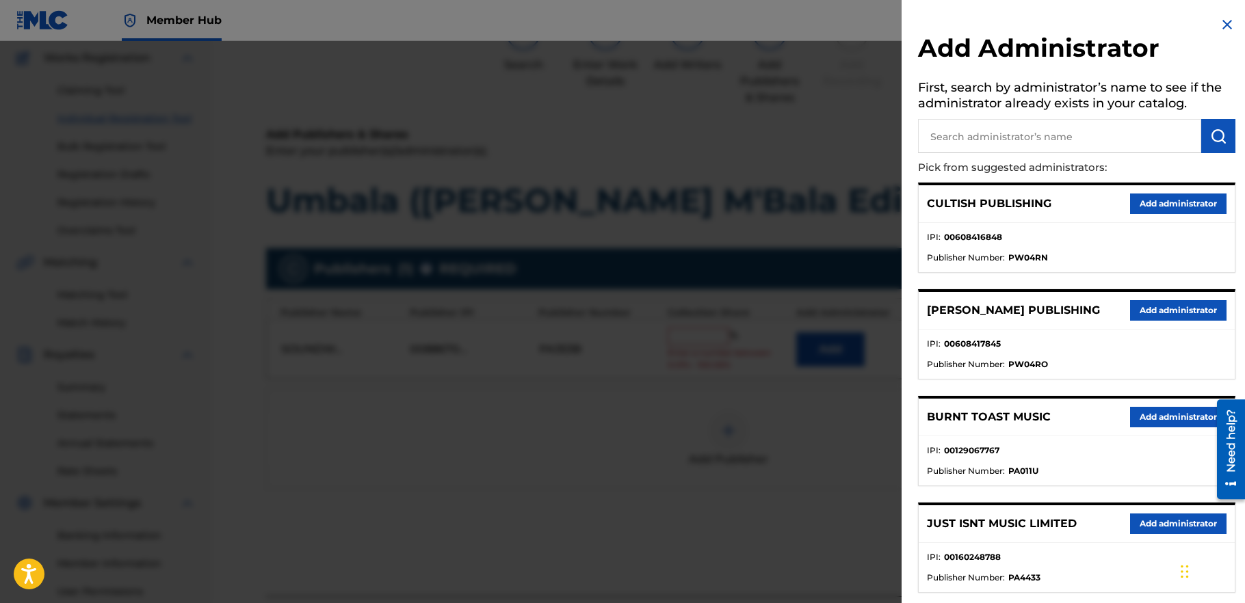
click at [1006, 136] on input "text" at bounding box center [1059, 136] width 283 height 34
type input "third side"
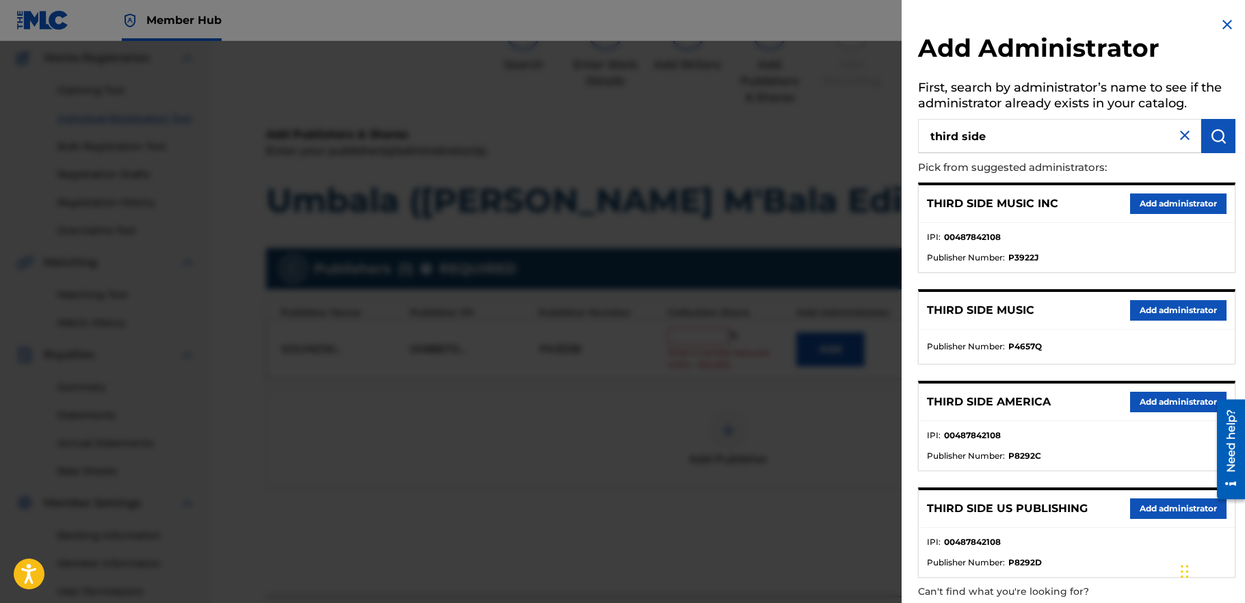
scroll to position [67, 0]
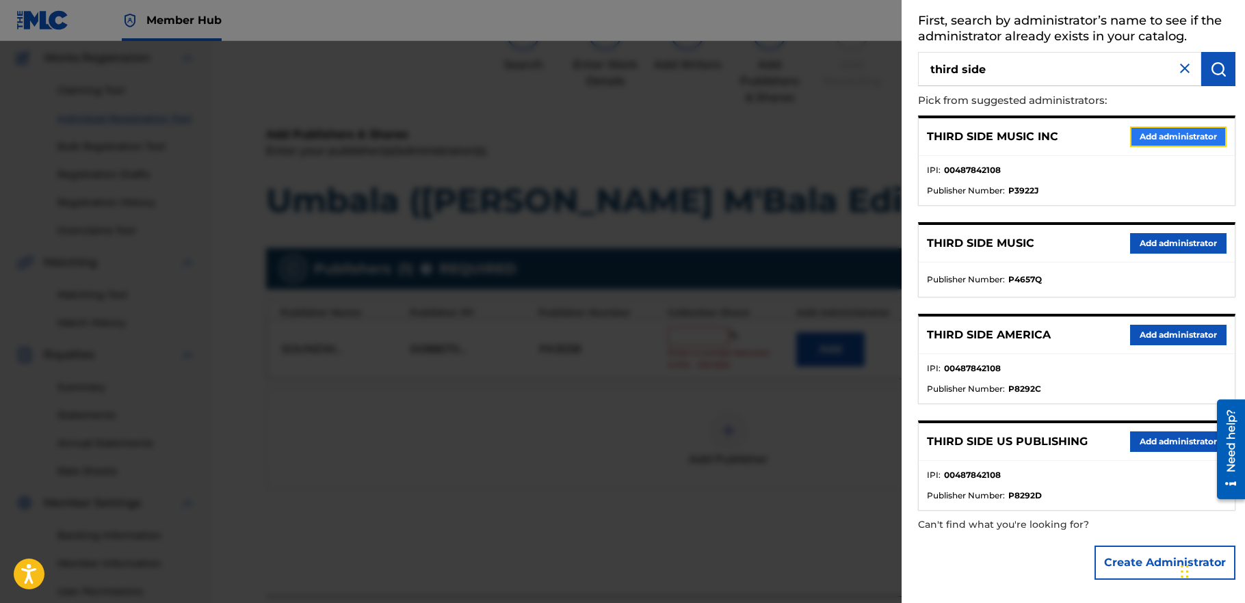
click at [1169, 127] on button "Add administrator" at bounding box center [1178, 137] width 96 height 21
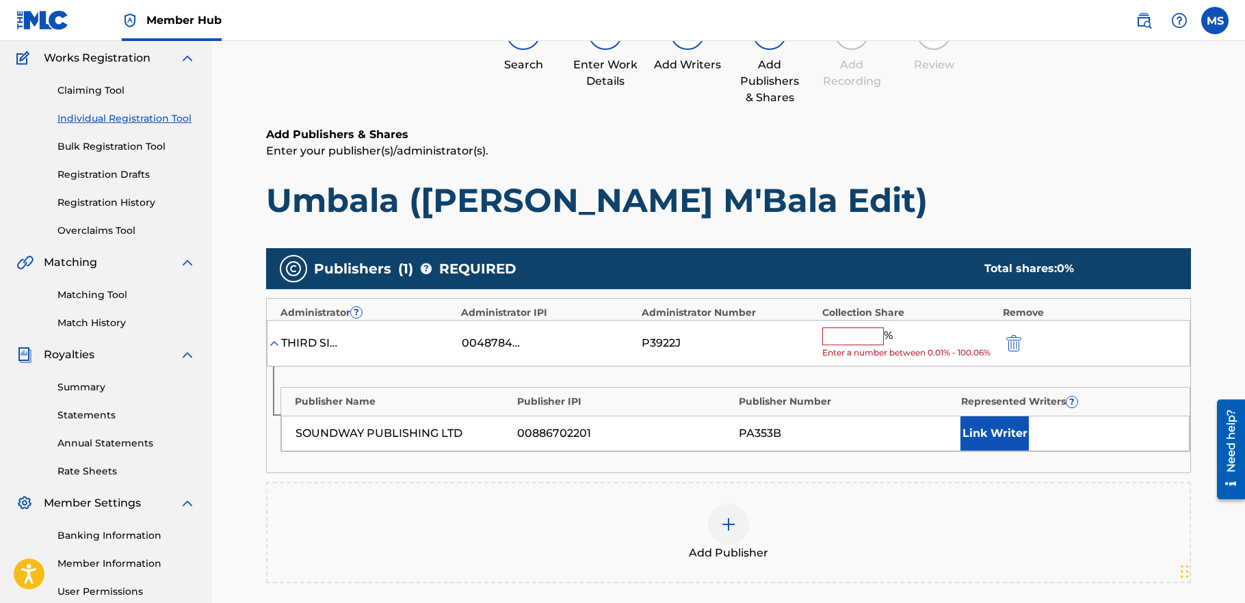
drag, startPoint x: 858, startPoint y: 335, endPoint x: 858, endPoint y: 343, distance: 8.2
click at [859, 335] on input "text" at bounding box center [853, 337] width 62 height 18
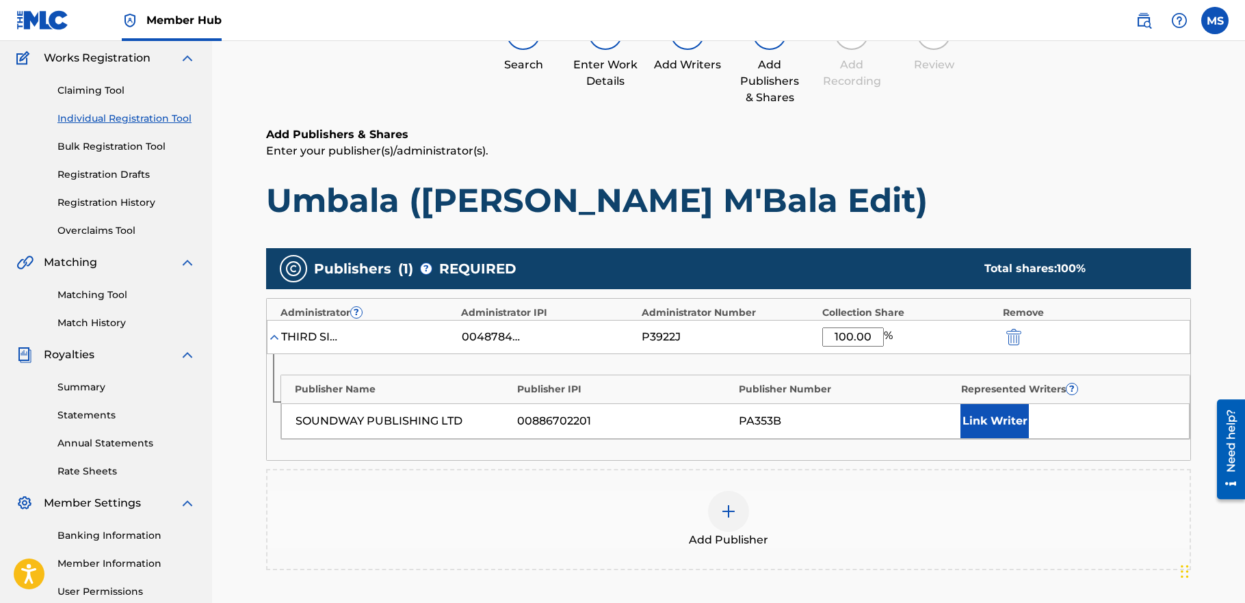
type input "100.00"
click at [978, 209] on h1 "Umbala ([PERSON_NAME] M'Bala Edit)" at bounding box center [728, 200] width 925 height 41
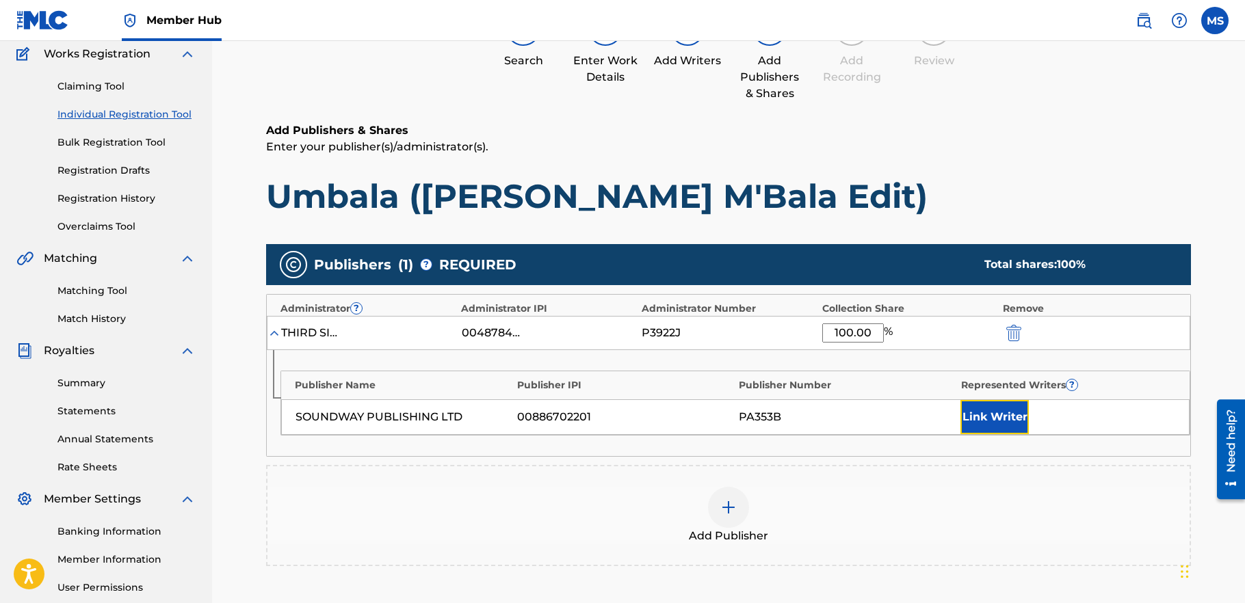
scroll to position [120, 0]
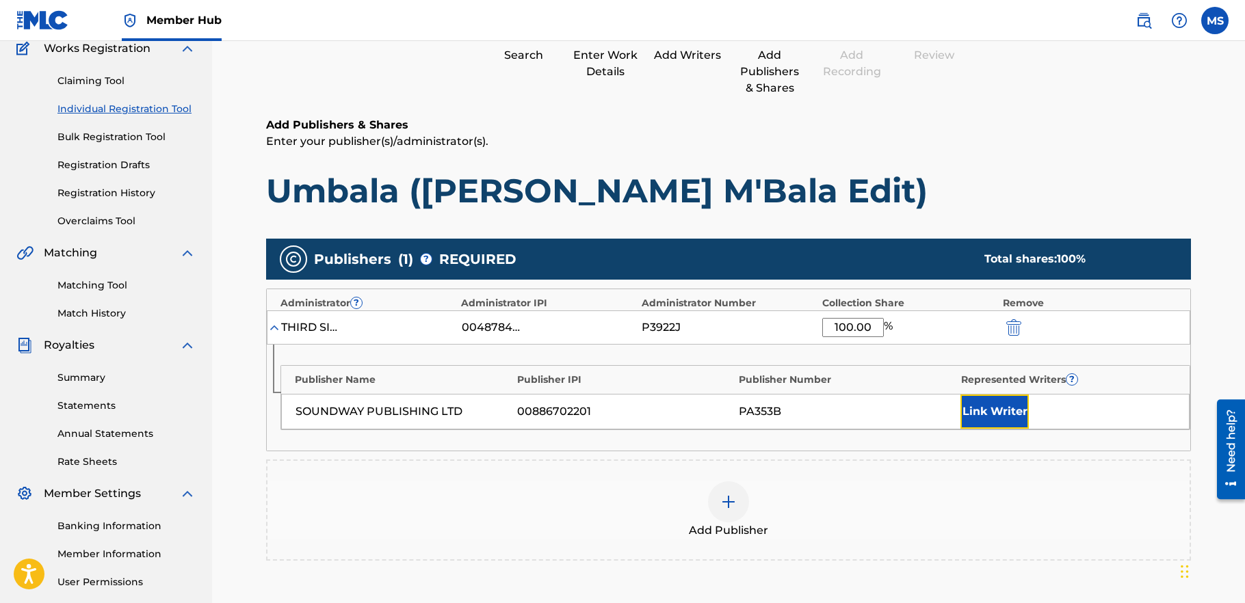
click at [992, 429] on div "Publisher Name Publisher IPI Publisher Number Represented Writers ? SOUNDWAY PU…" at bounding box center [729, 398] width 924 height 106
click at [991, 414] on button "Link Writer" at bounding box center [995, 412] width 68 height 34
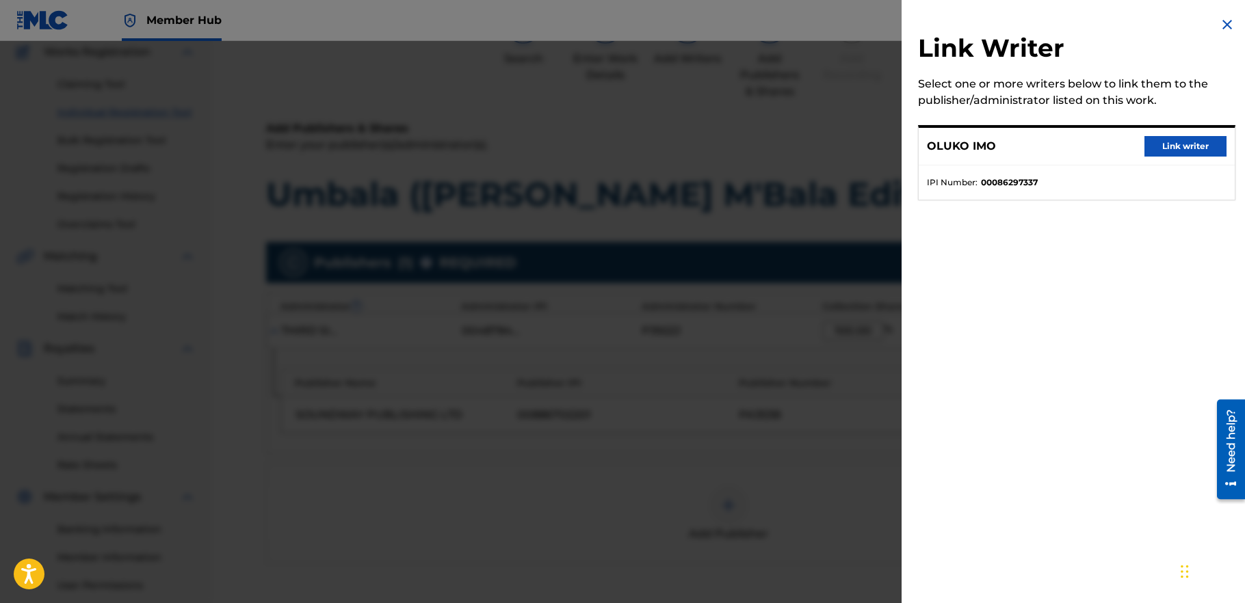
scroll to position [115, 0]
click at [1187, 147] on button "Link writer" at bounding box center [1186, 146] width 82 height 21
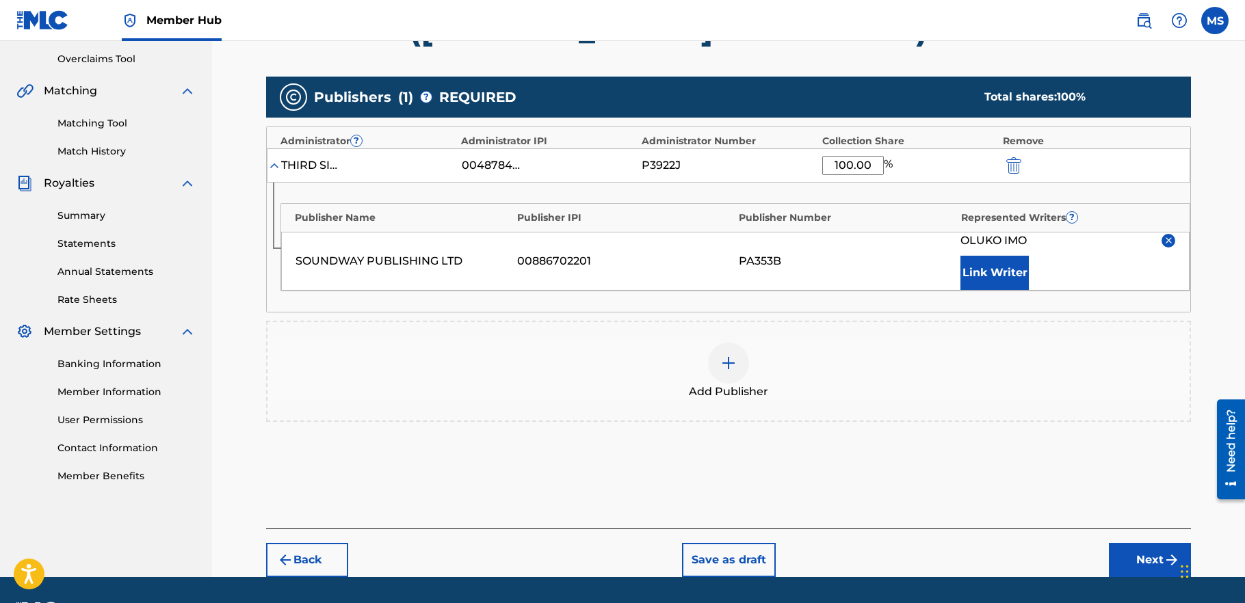
scroll to position [322, 0]
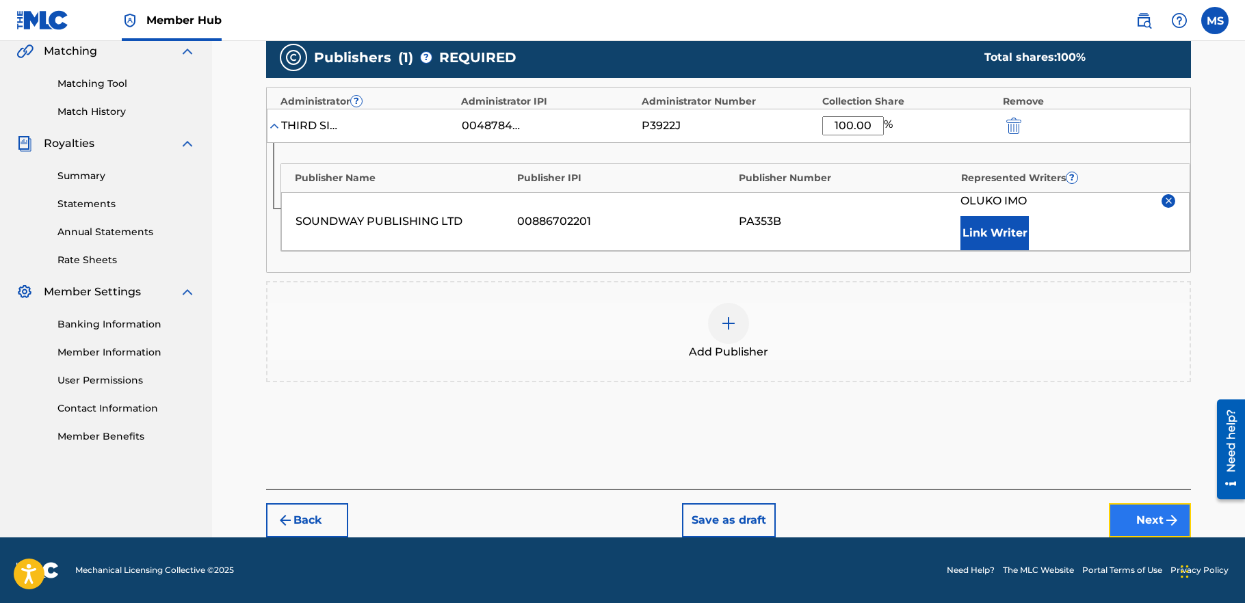
click at [1162, 523] on button "Next" at bounding box center [1150, 521] width 82 height 34
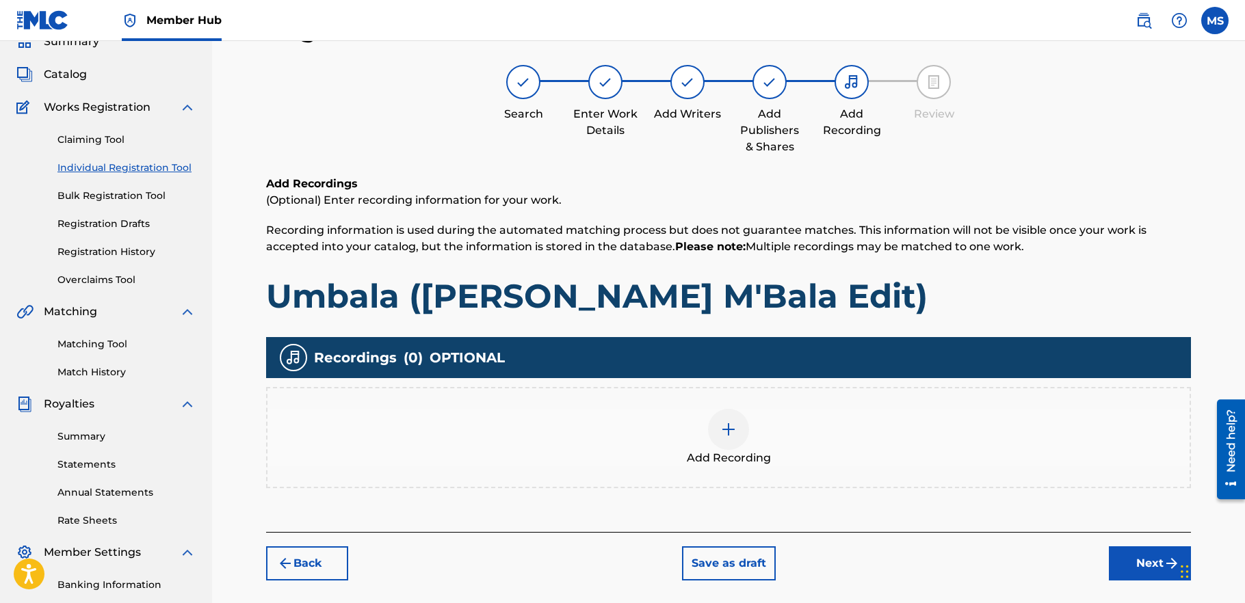
scroll to position [62, 0]
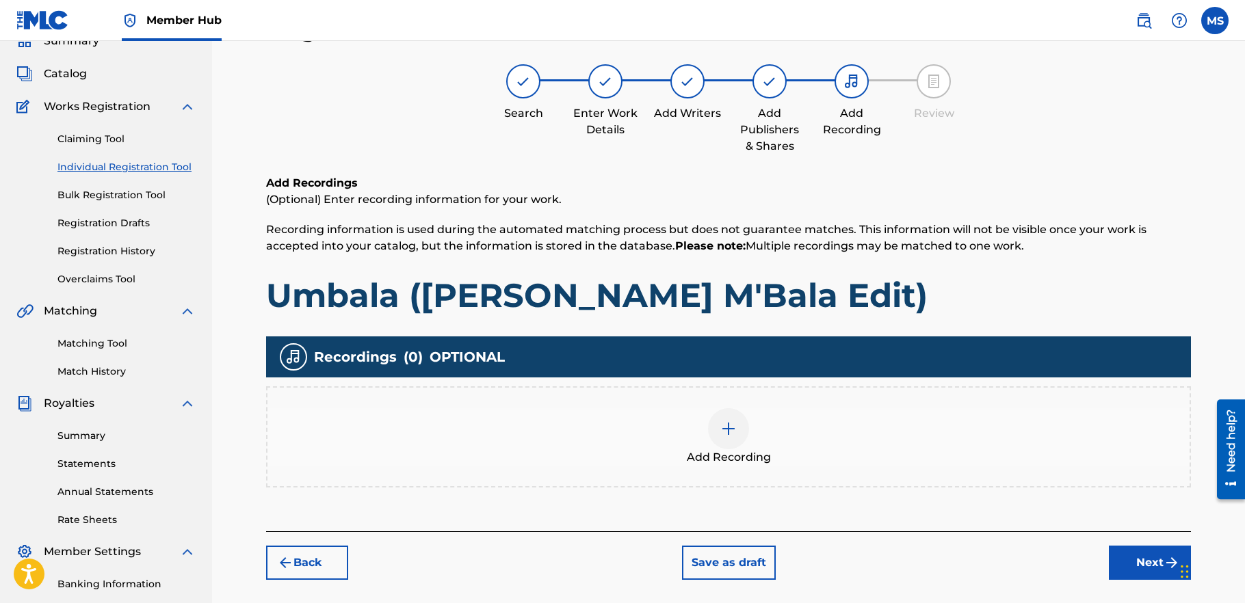
click at [731, 428] on img at bounding box center [728, 429] width 16 height 16
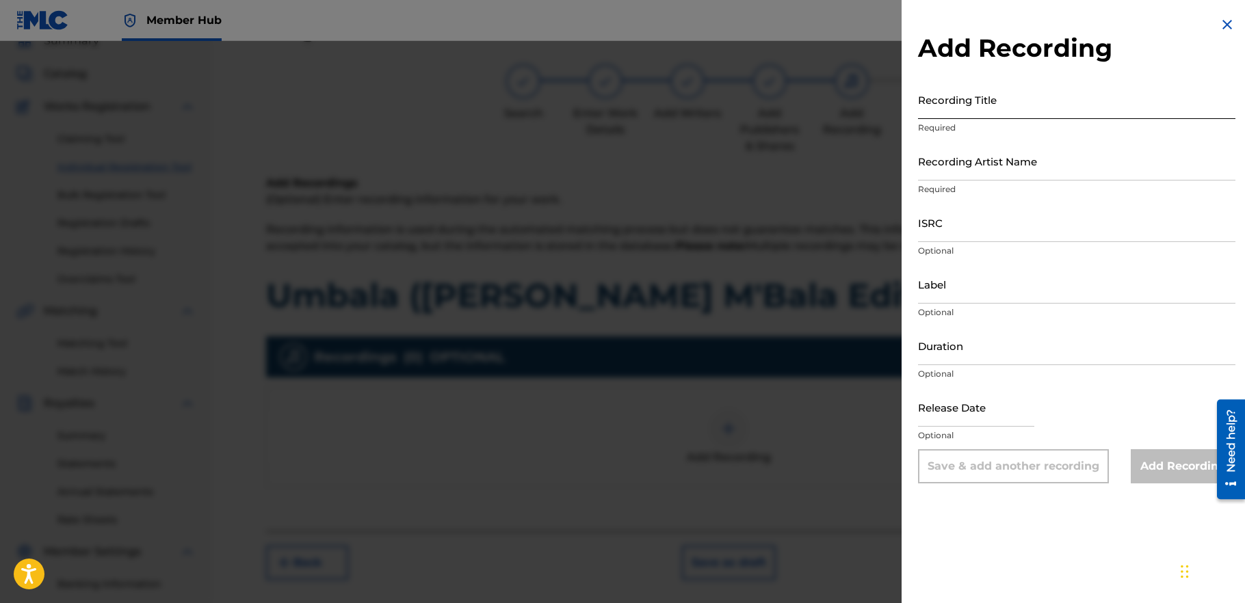
click at [1037, 105] on input "Recording Title" at bounding box center [1076, 99] width 317 height 39
type input "Umbala ([PERSON_NAME] M'Bala Edit)"
paste input "Black Truth Rhythm Band"
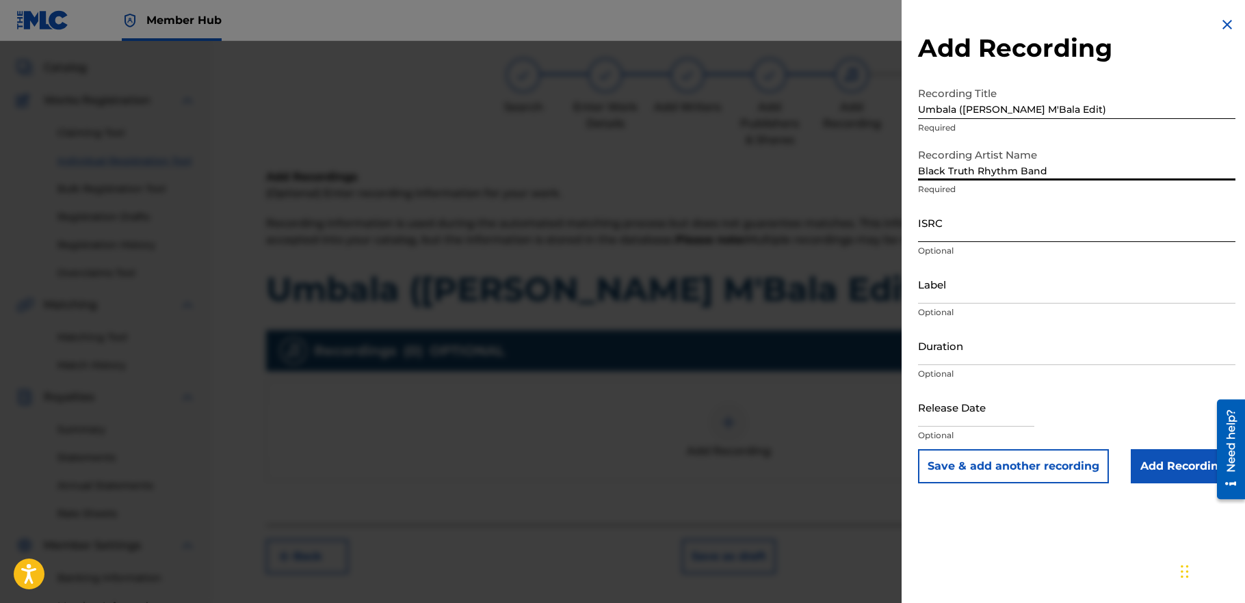
scroll to position [69, 0]
type input "Black Truth Rhythm Band"
click at [1155, 467] on input "Add Recording" at bounding box center [1183, 467] width 105 height 34
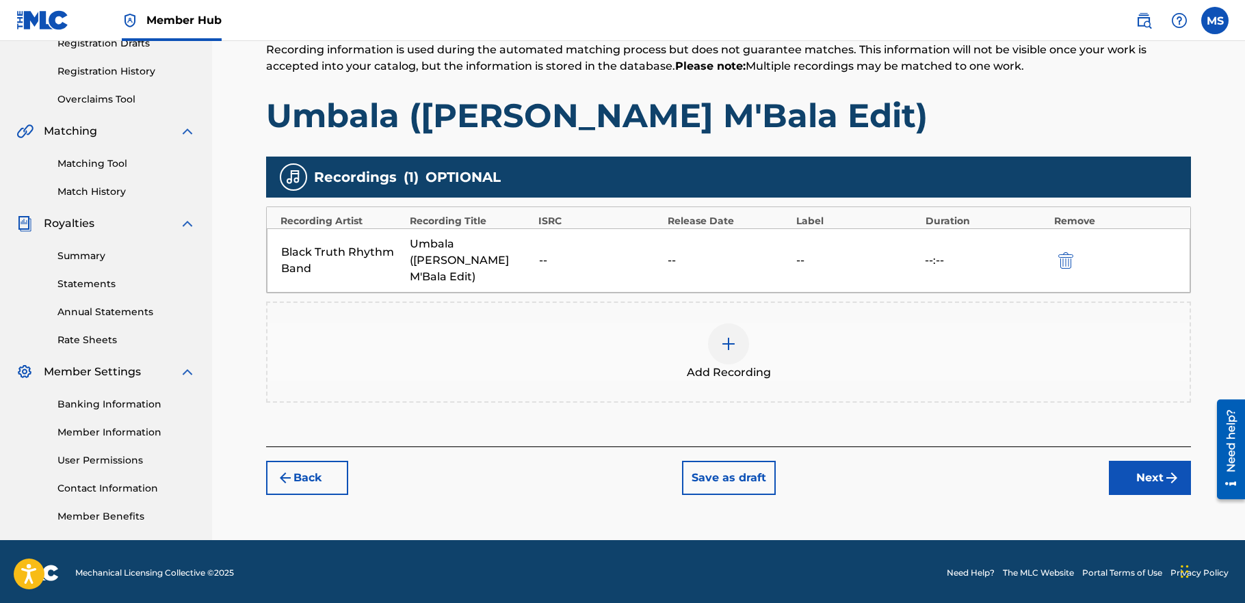
scroll to position [245, 0]
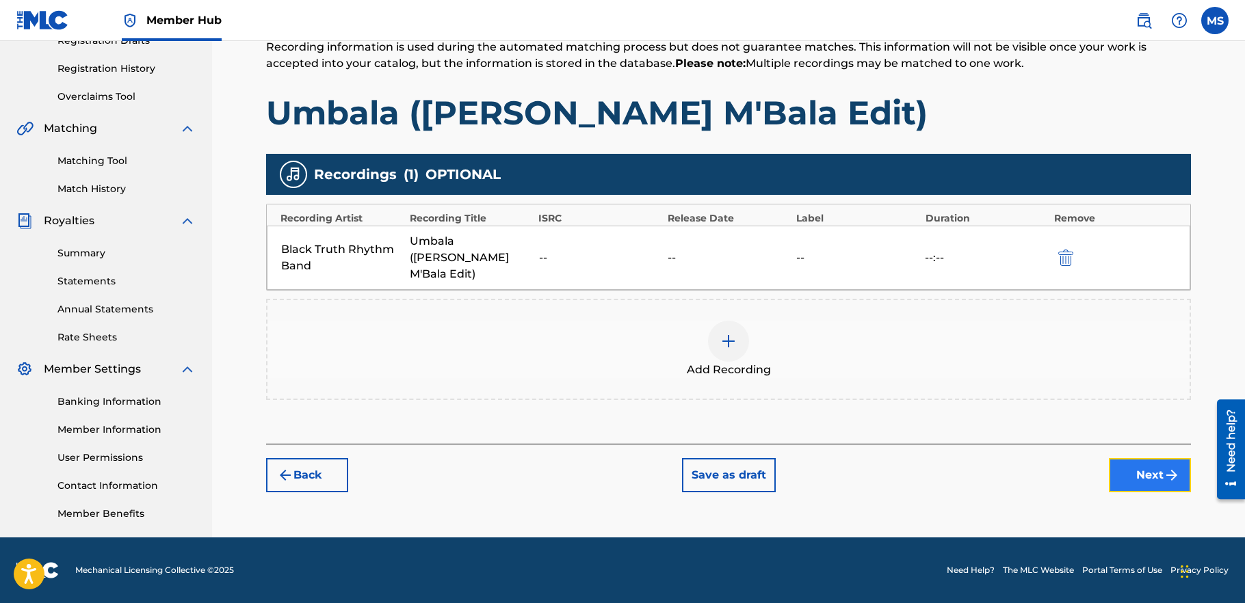
click at [1150, 458] on button "Next" at bounding box center [1150, 475] width 82 height 34
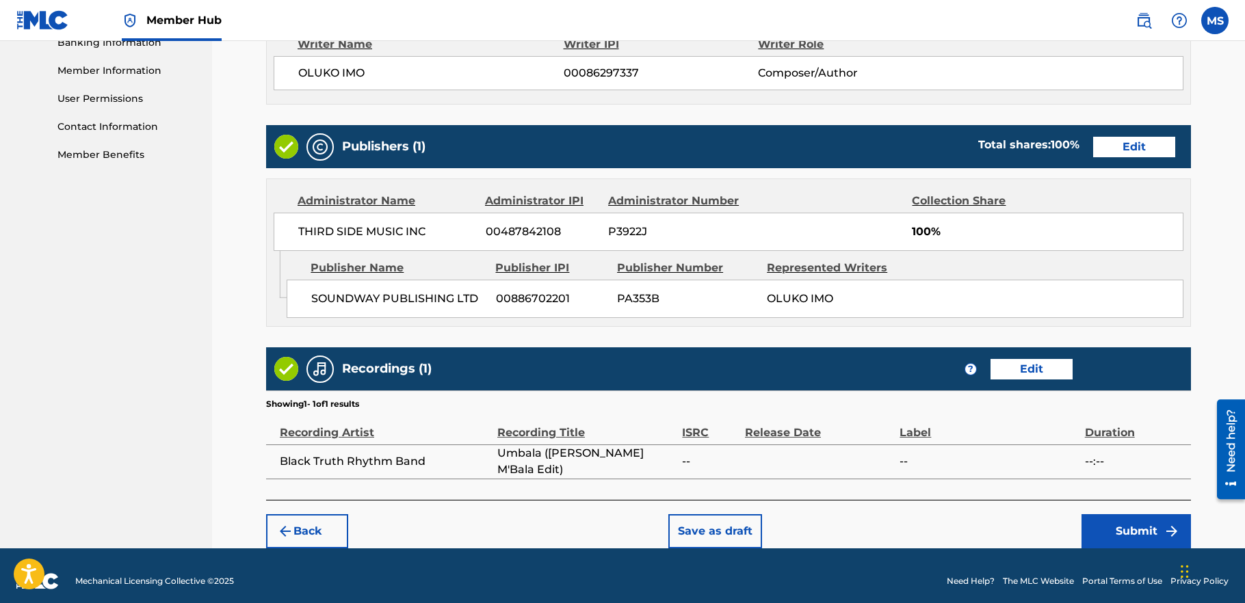
scroll to position [615, 0]
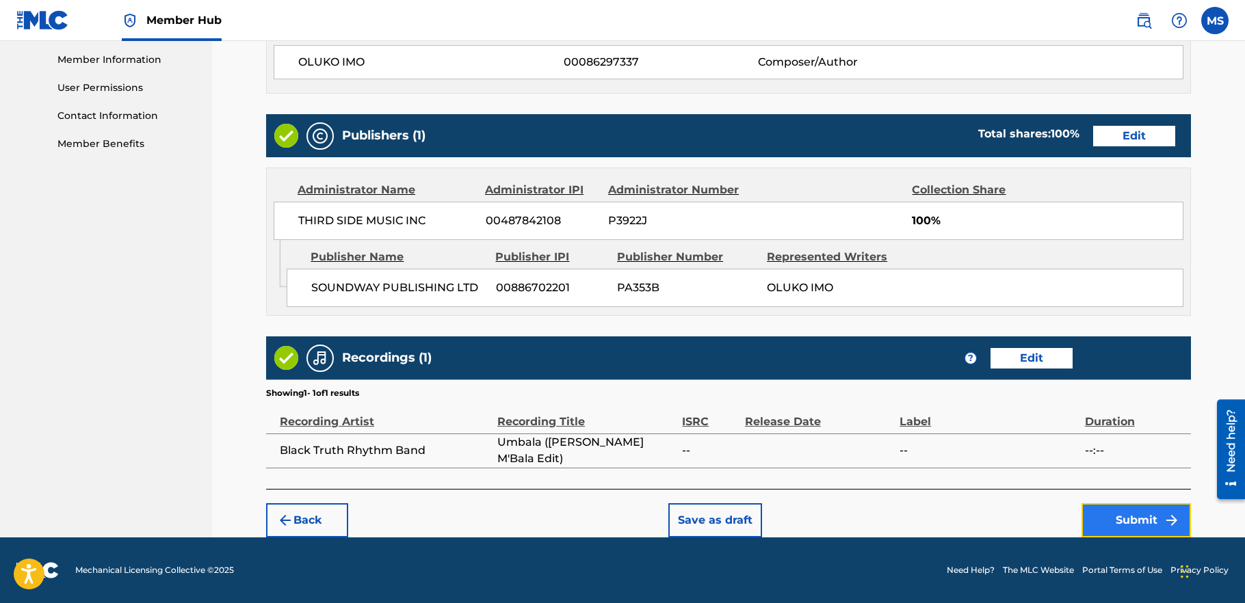
click at [1131, 523] on button "Submit" at bounding box center [1136, 521] width 109 height 34
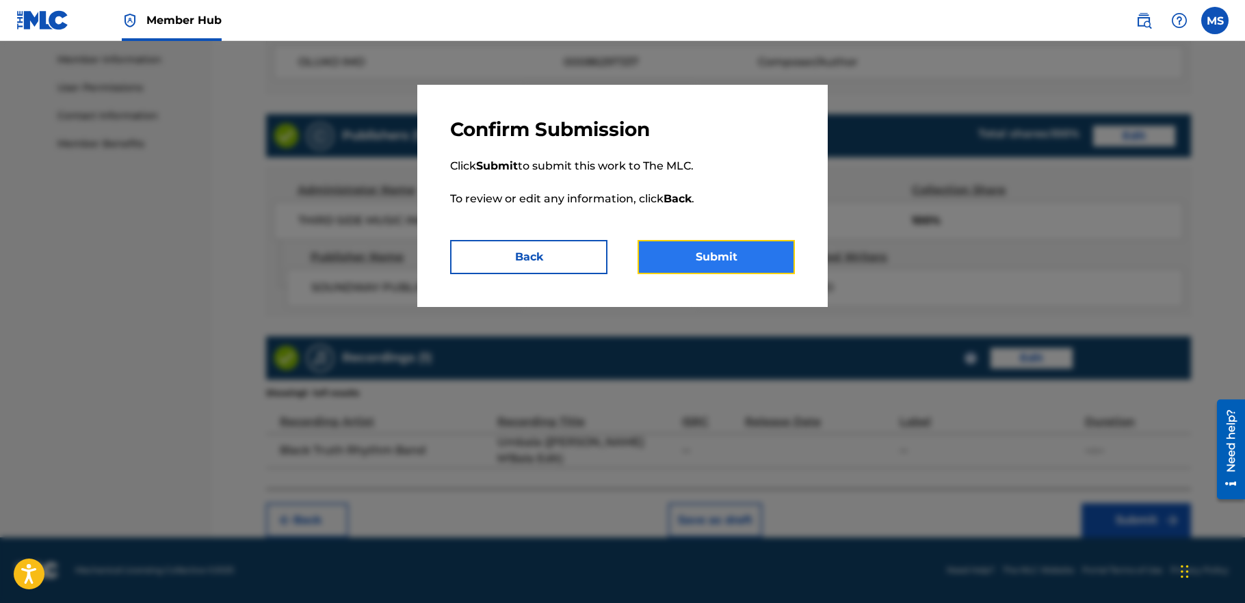
click at [727, 257] on button "Submit" at bounding box center [716, 257] width 157 height 34
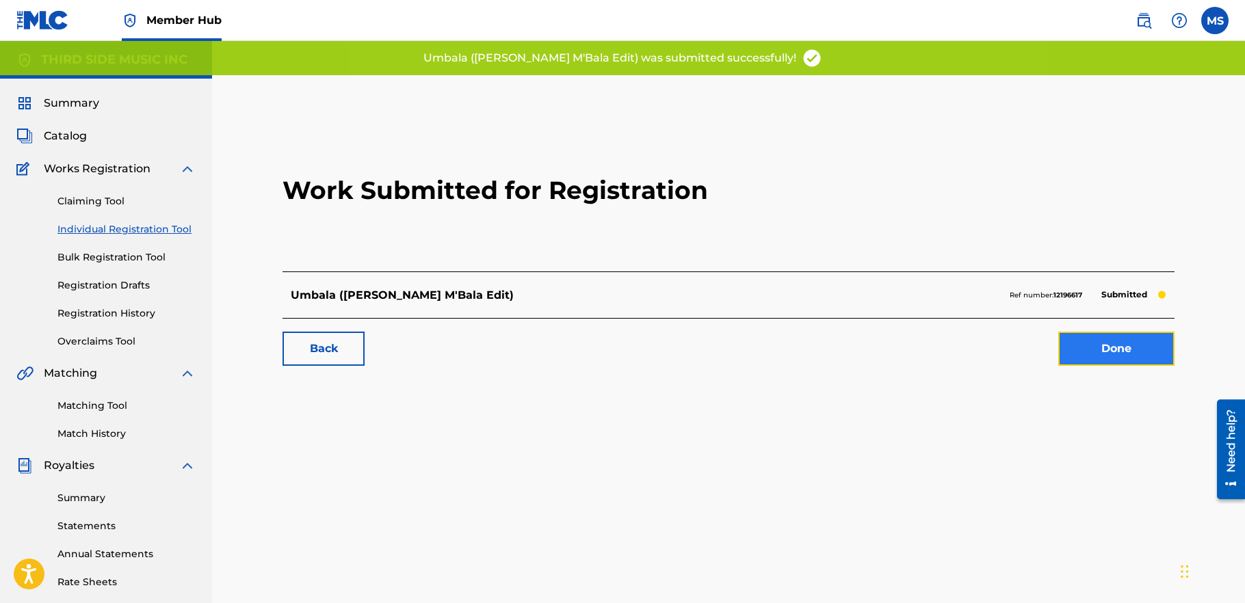
click at [1130, 347] on link "Done" at bounding box center [1116, 349] width 116 height 34
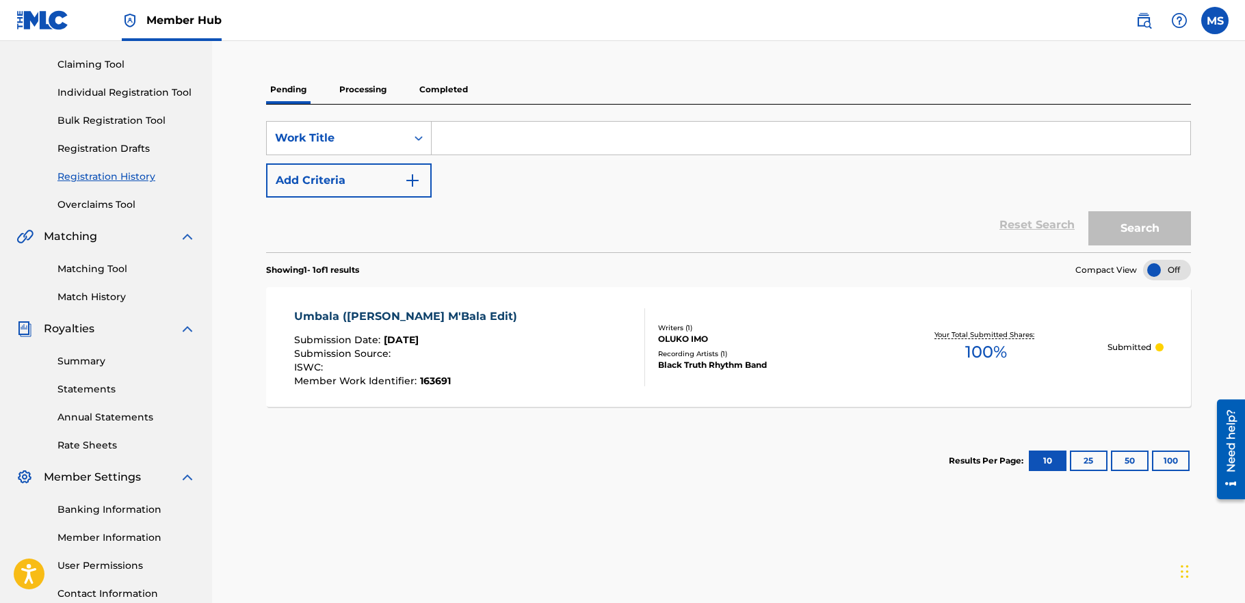
scroll to position [134, 0]
